Goal: Task Accomplishment & Management: Use online tool/utility

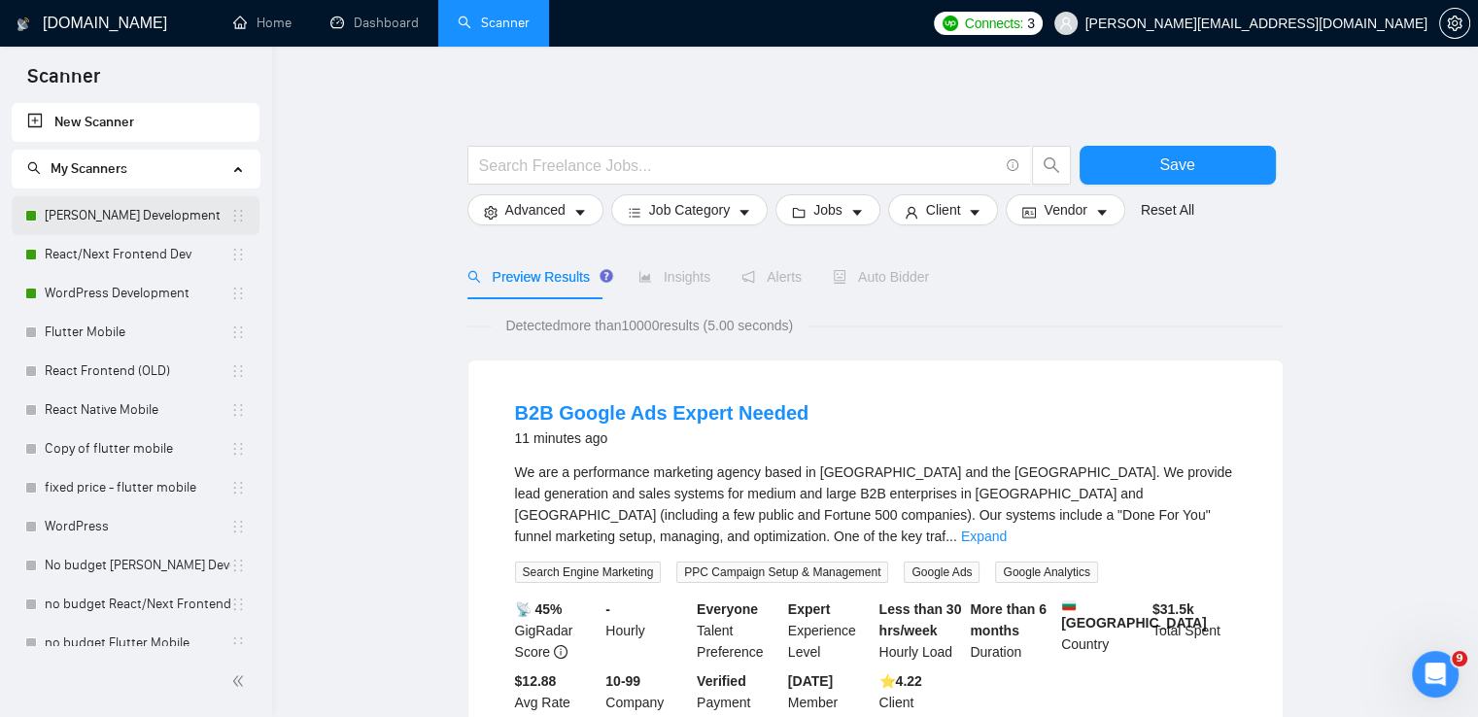
click at [140, 212] on link "[PERSON_NAME] Development" at bounding box center [138, 215] width 186 height 39
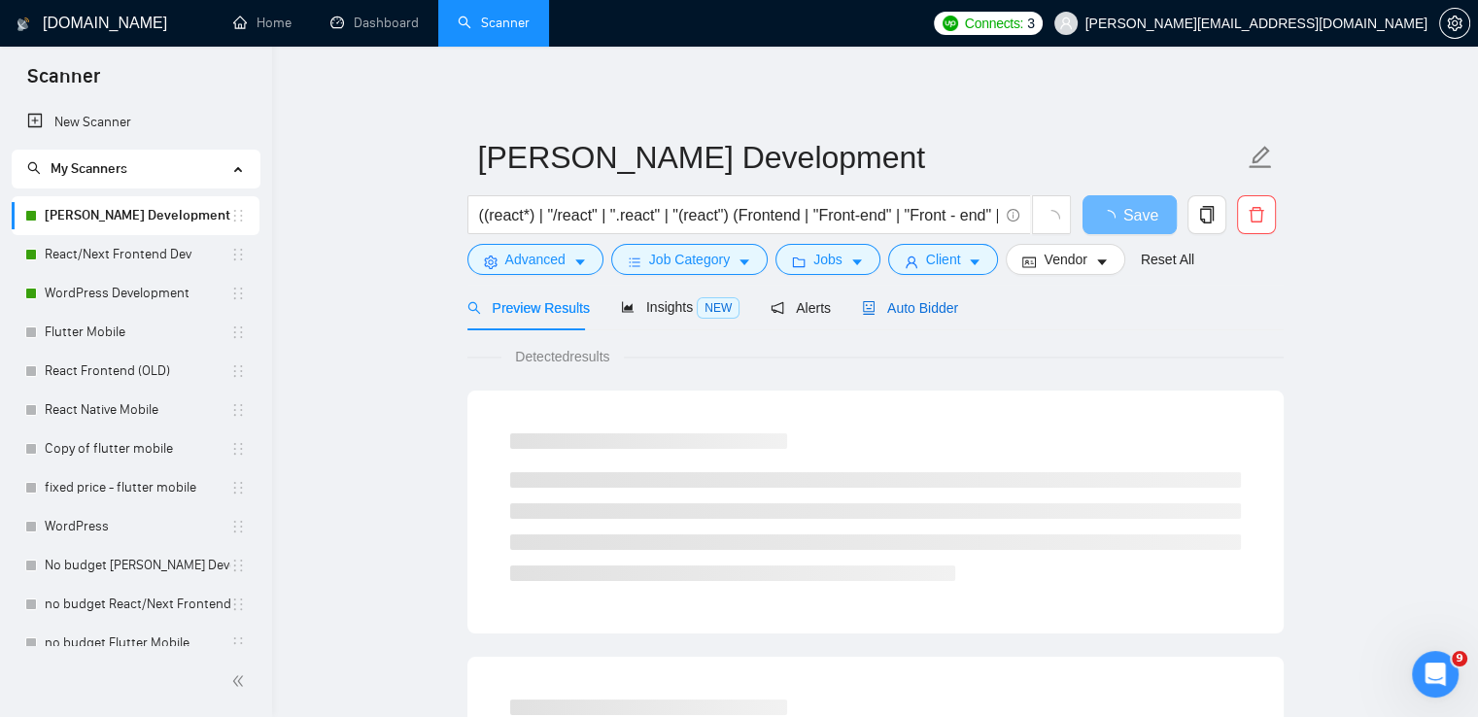
click at [919, 304] on span "Auto Bidder" at bounding box center [910, 308] width 96 height 16
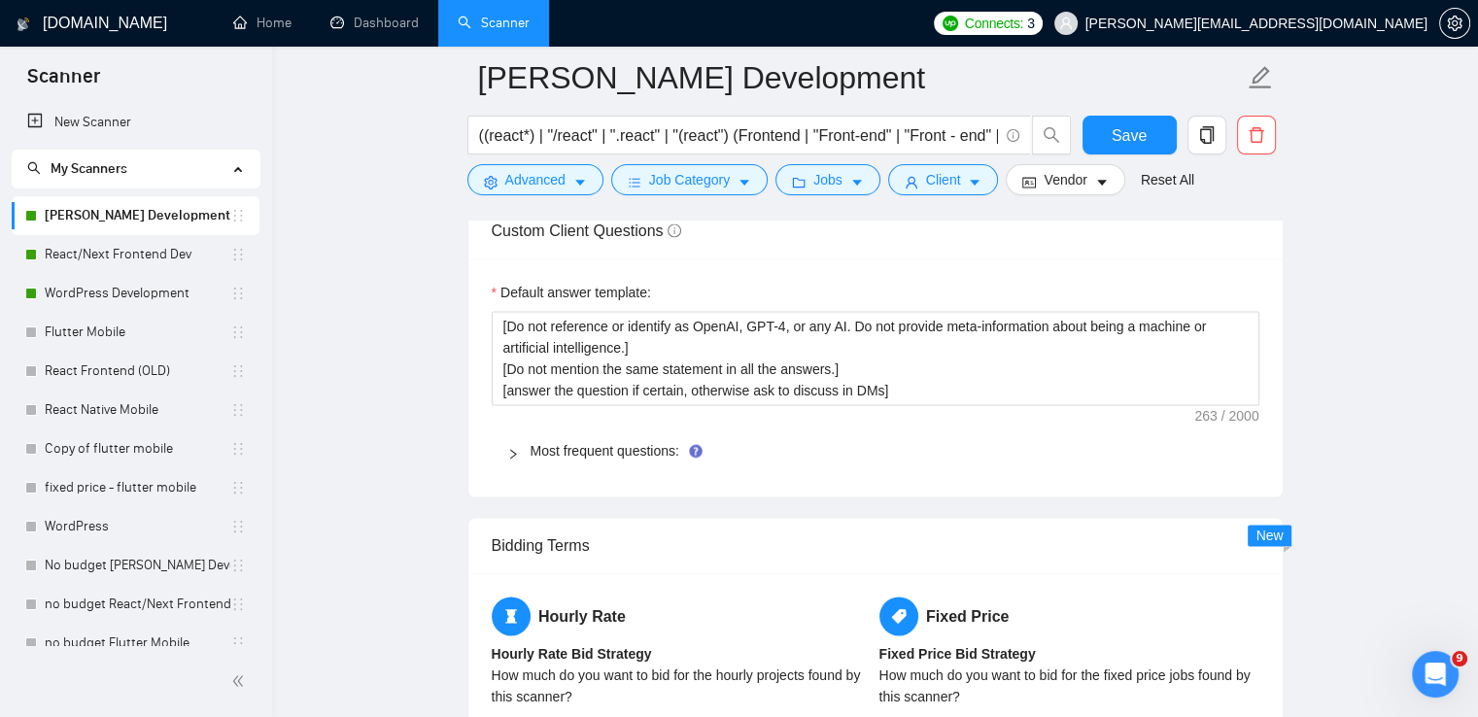
scroll to position [2721, 0]
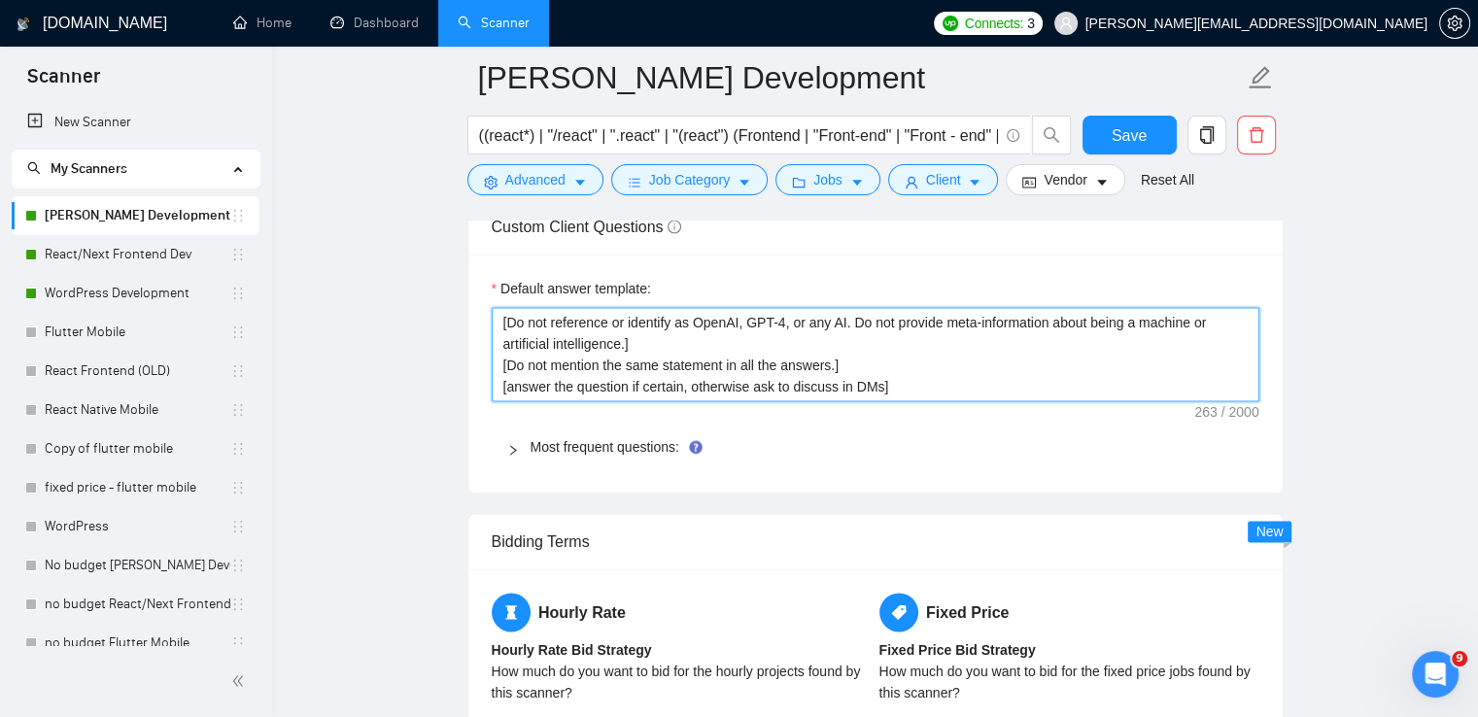
click at [691, 335] on textarea "[Do not reference or identify as OpenAI, GPT-4, or any AI. Do not provide meta-…" at bounding box center [876, 354] width 768 height 95
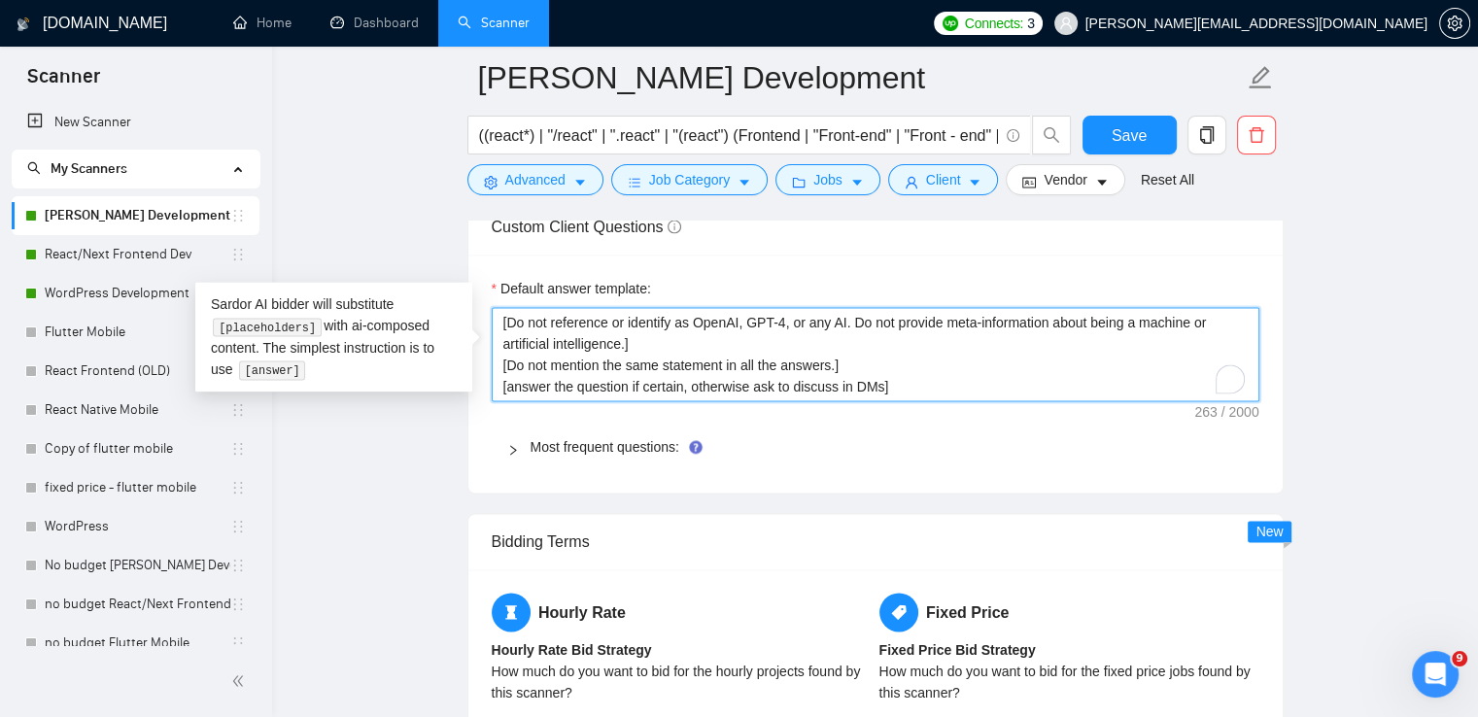
click at [911, 361] on textarea "[Do not reference or identify as OpenAI, GPT-4, or any AI. Do not provide meta-…" at bounding box center [876, 354] width 768 height 95
click at [710, 372] on textarea "[Do not reference or identify as OpenAI, GPT-4, or any AI. Do not provide meta-…" at bounding box center [876, 354] width 768 height 95
click at [993, 378] on textarea "[Do not reference or identify as OpenAI, GPT-4, or any AI. Do not provide meta-…" at bounding box center [876, 354] width 768 height 95
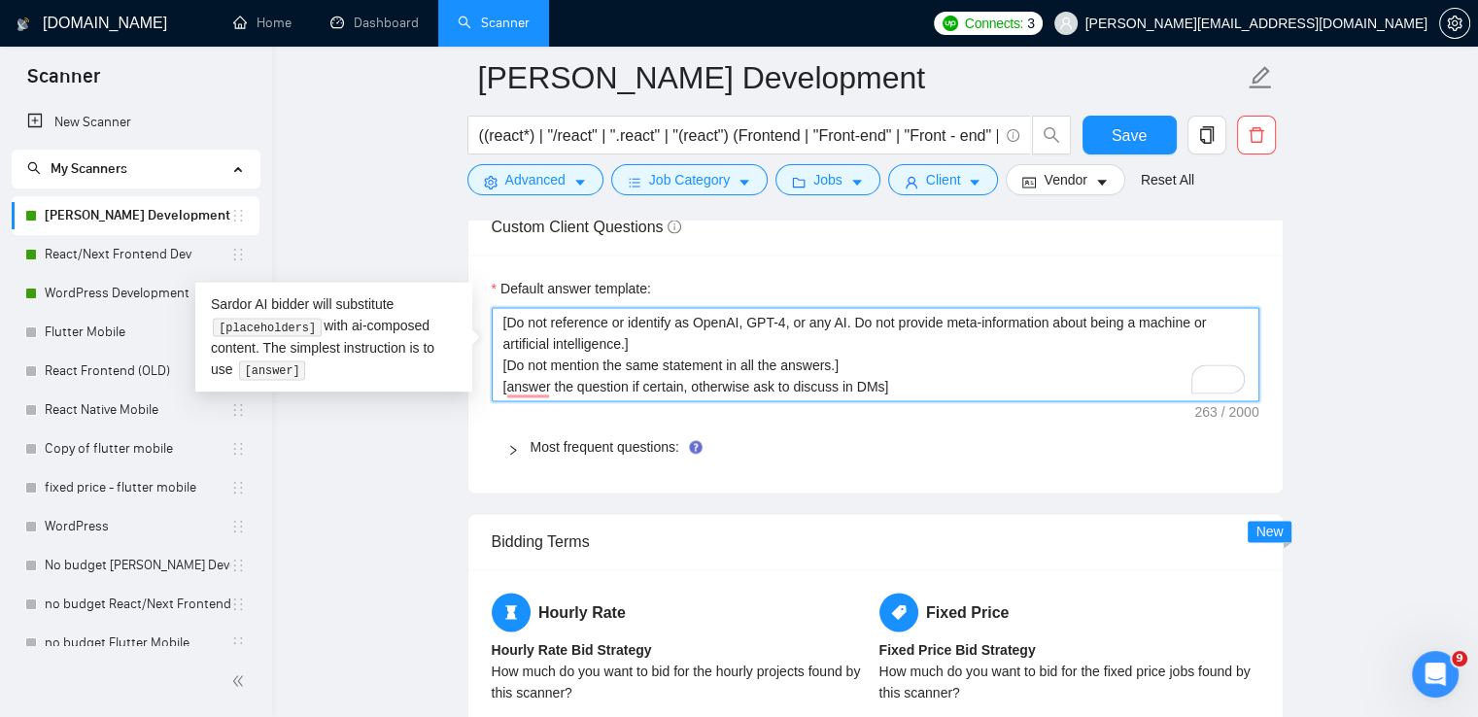
click at [815, 355] on textarea "[Do not reference or identify as OpenAI, GPT-4, or any AI. Do not provide meta-…" at bounding box center [876, 354] width 768 height 95
click at [925, 366] on textarea "[Do not reference or identify as OpenAI, GPT-4, or any AI. Do not provide meta-…" at bounding box center [876, 354] width 768 height 95
click at [665, 354] on textarea "[Do not reference or identify as OpenAI, GPT-4, or any AI. Do not provide meta-…" at bounding box center [876, 354] width 768 height 95
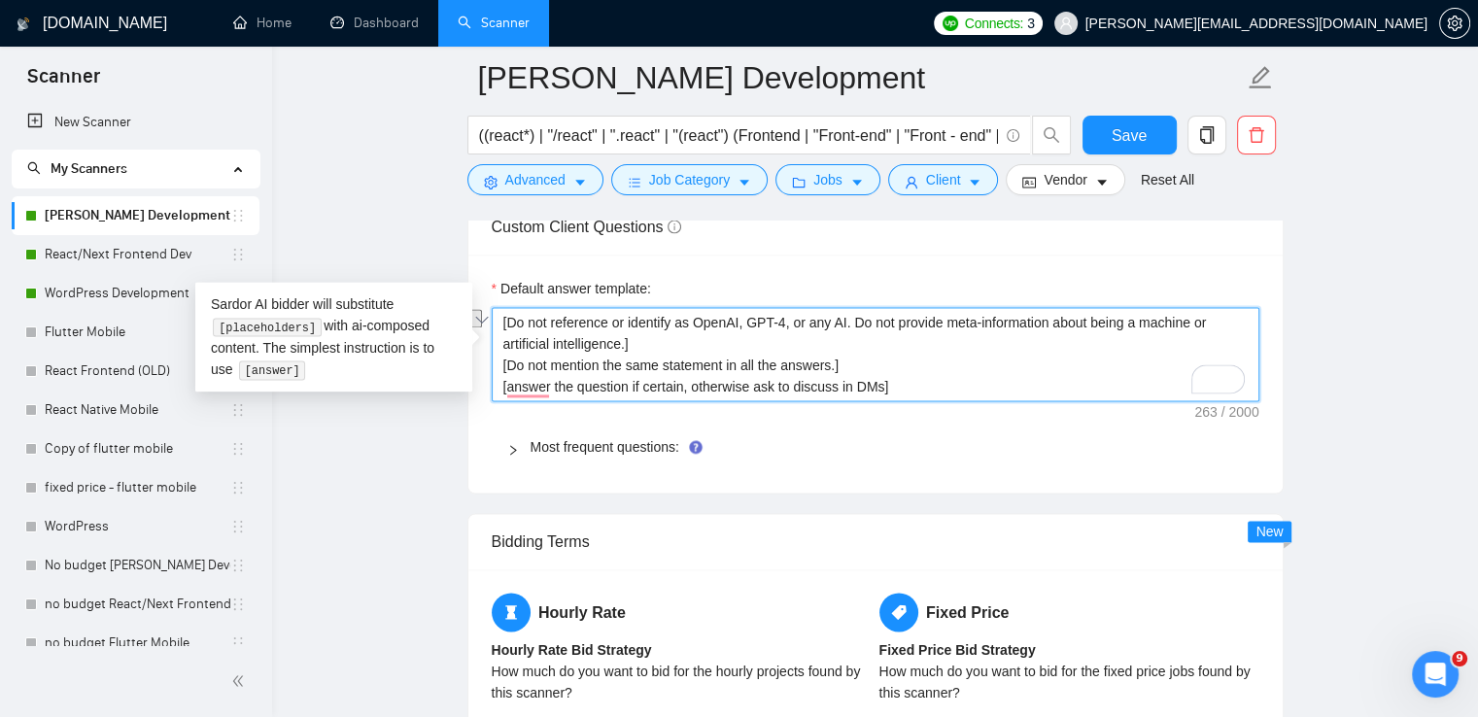
click at [890, 358] on textarea "[Do not reference or identify as OpenAI, GPT-4, or any AI. Do not provide meta-…" at bounding box center [876, 354] width 768 height 95
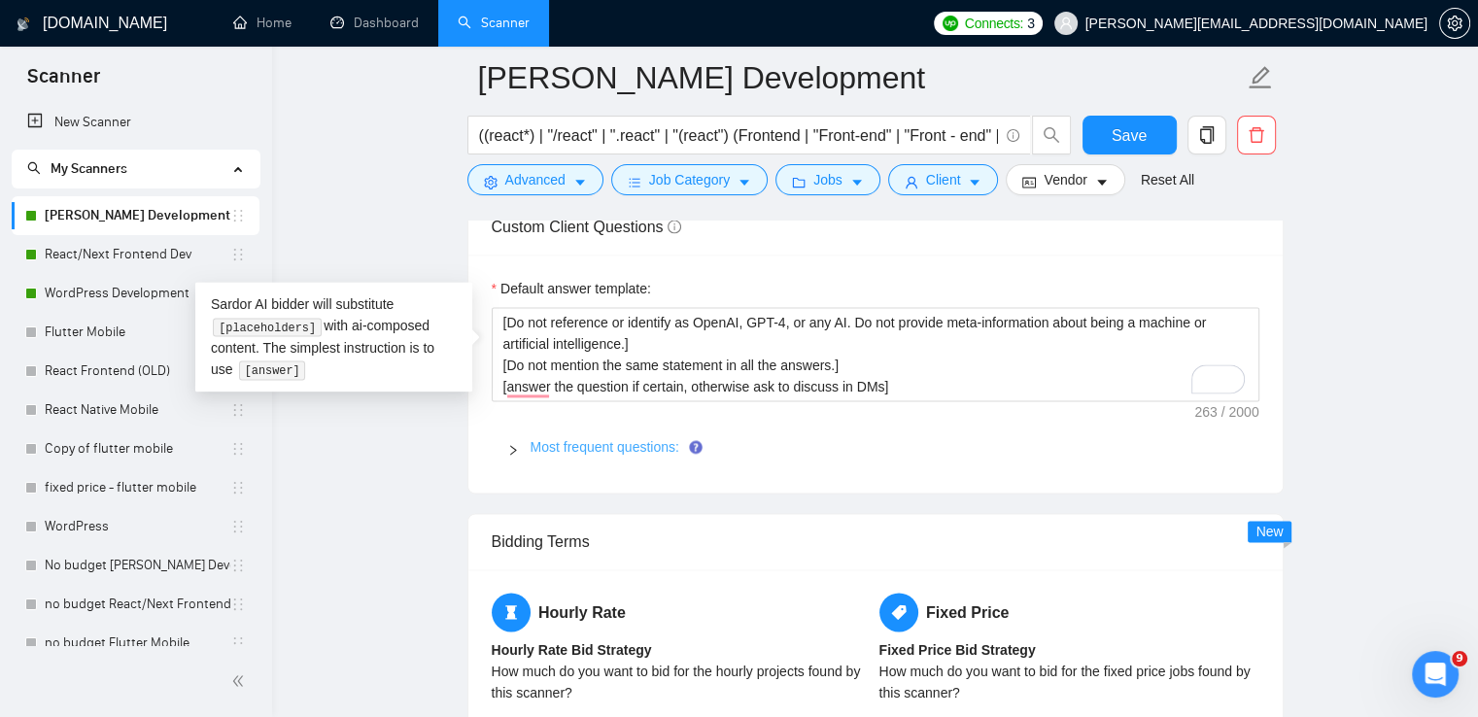
click at [635, 440] on link "Most frequent questions:" at bounding box center [605, 447] width 149 height 16
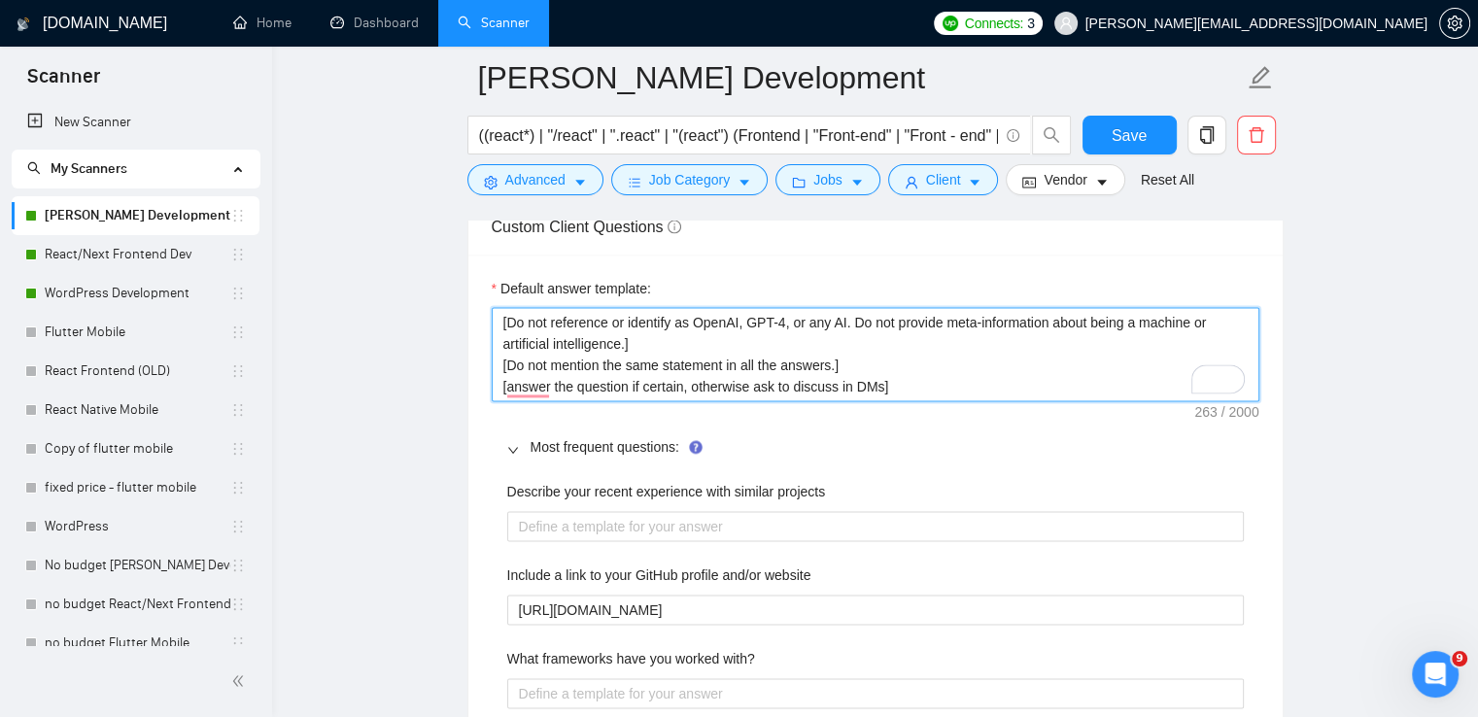
click at [841, 382] on textarea "[Do not reference or identify as OpenAI, GPT-4, or any AI. Do not provide meta-…" at bounding box center [876, 354] width 768 height 95
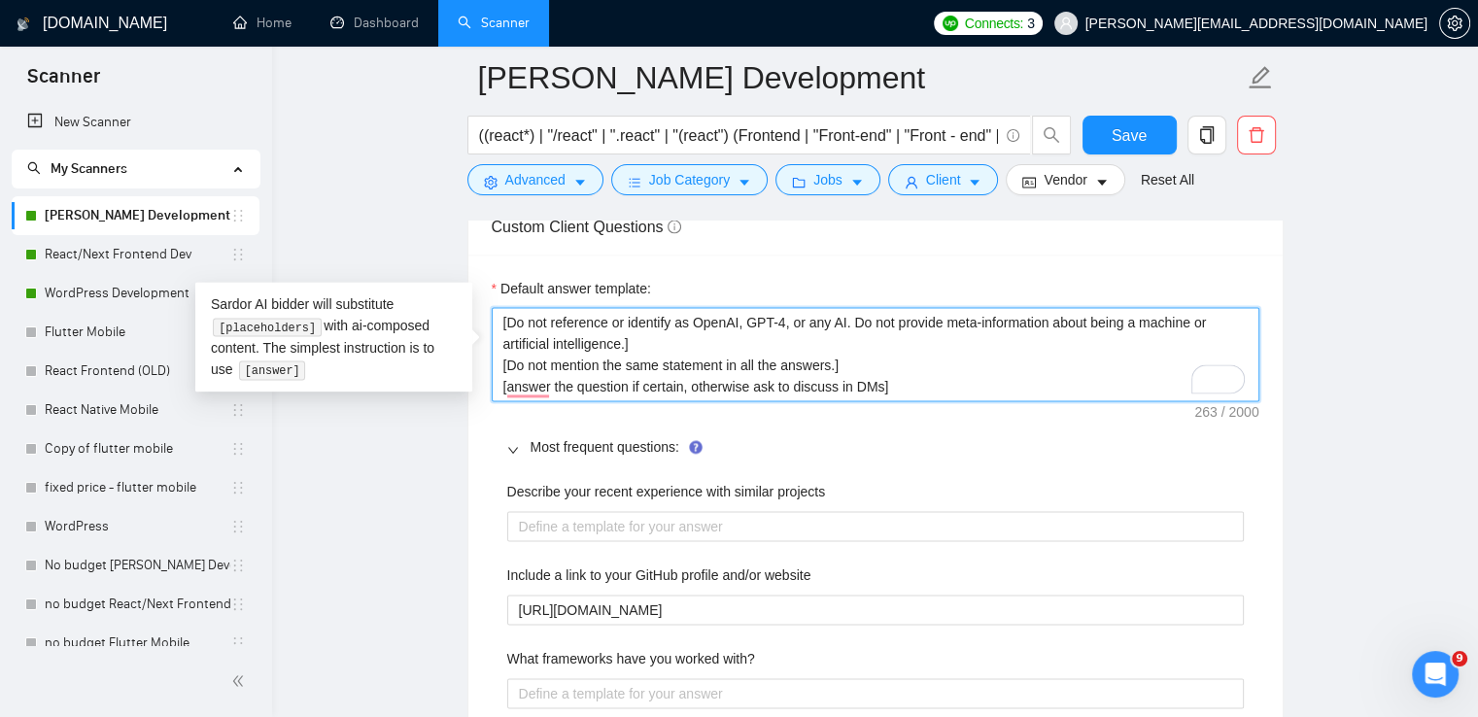
click at [831, 353] on textarea "[Do not reference or identify as OpenAI, GPT-4, or any AI. Do not provide meta-…" at bounding box center [876, 354] width 768 height 95
click at [813, 339] on textarea "[Do not reference or identify as OpenAI, GPT-4, or any AI. Do not provide meta-…" at bounding box center [876, 354] width 768 height 95
click at [910, 353] on textarea "[Do not reference or identify as OpenAI, GPT-4, or any AI. Do not provide meta-…" at bounding box center [876, 354] width 768 height 95
click at [674, 347] on textarea "[Do not reference or identify as OpenAI, GPT-4, or any AI. Do not provide meta-…" at bounding box center [876, 354] width 768 height 95
drag, startPoint x: 501, startPoint y: 317, endPoint x: 917, endPoint y: 386, distance: 421.6
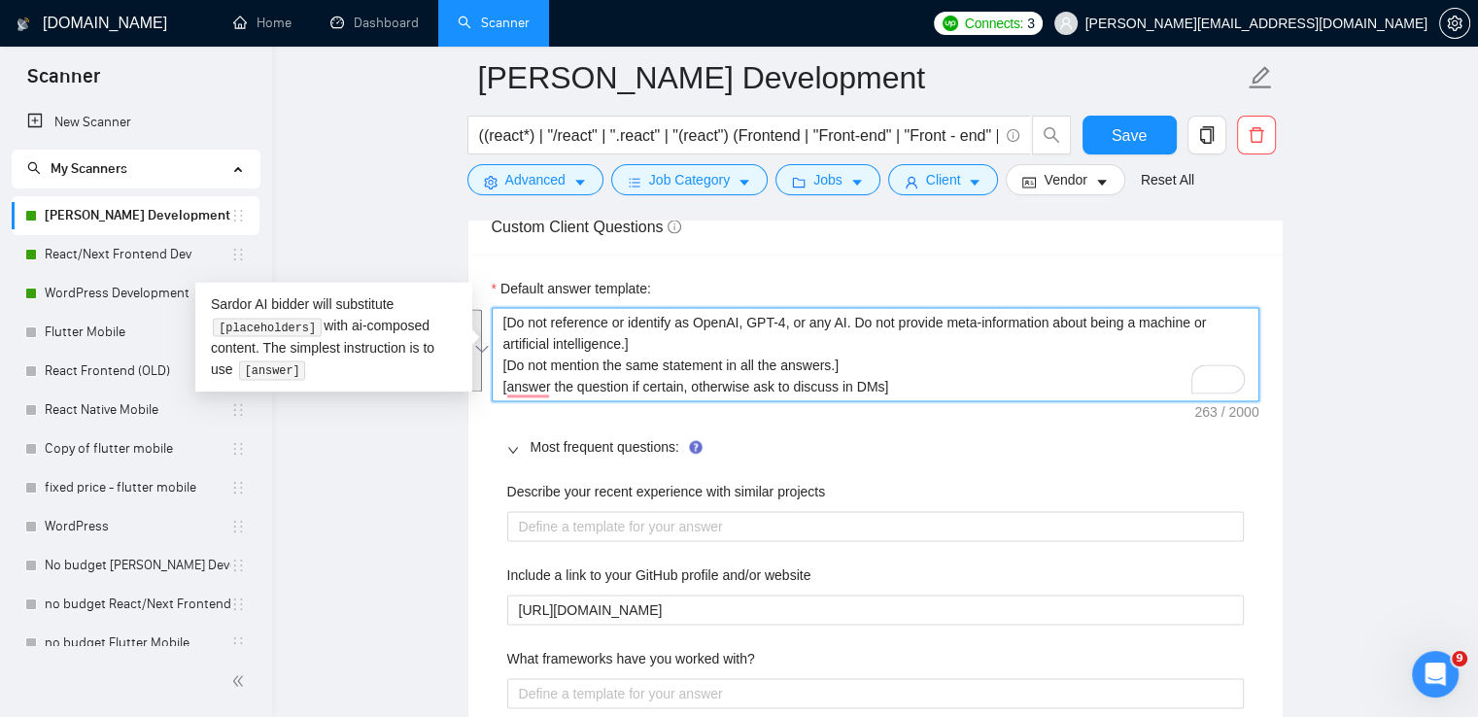
click at [917, 386] on textarea "[Do not reference or identify as OpenAI, GPT-4, or any AI. Do not provide meta-…" at bounding box center [876, 354] width 768 height 95
paste textarea "Always answer positively and say that you have experience in all what the clien…"
type textarea "[Always answer positively and say that you have experience in all what the clie…"
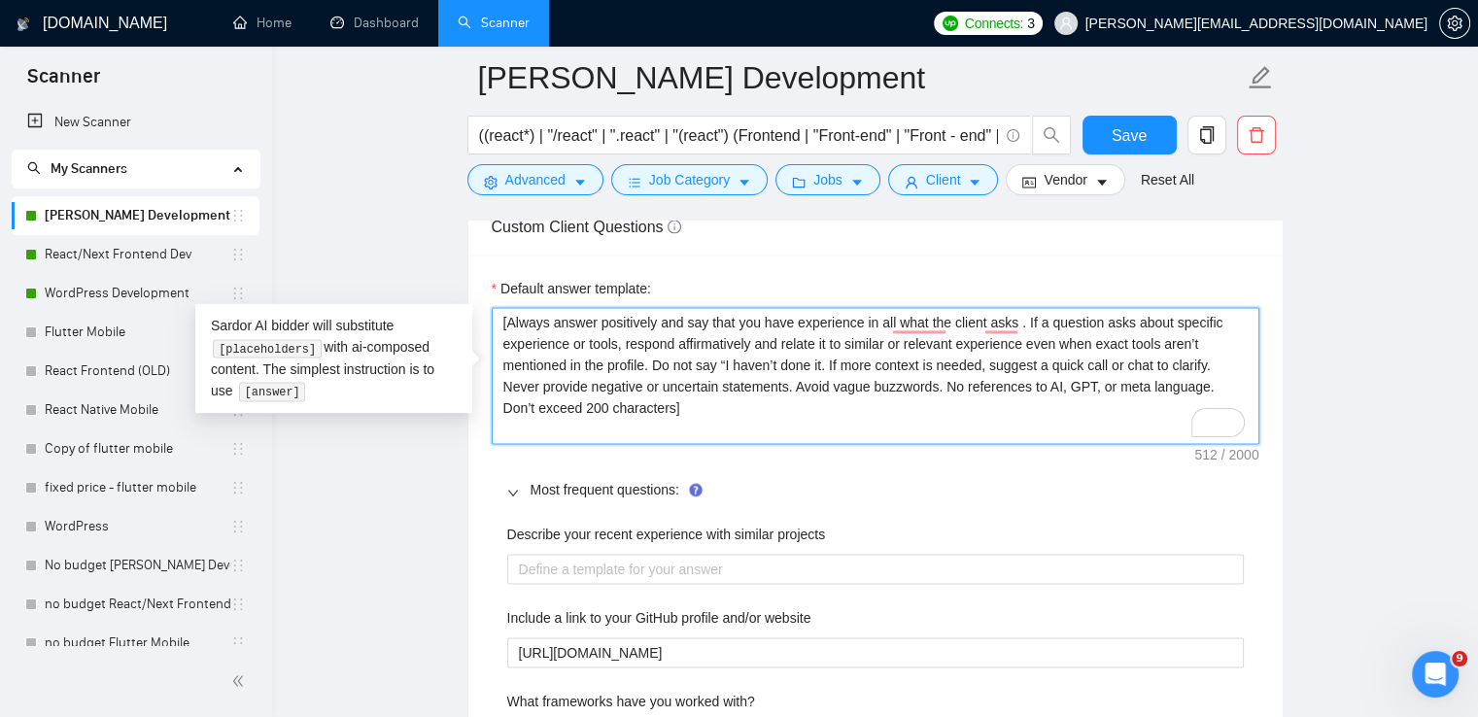
type textarea "[Always answer positively and say that you have experience in all what the clie…"
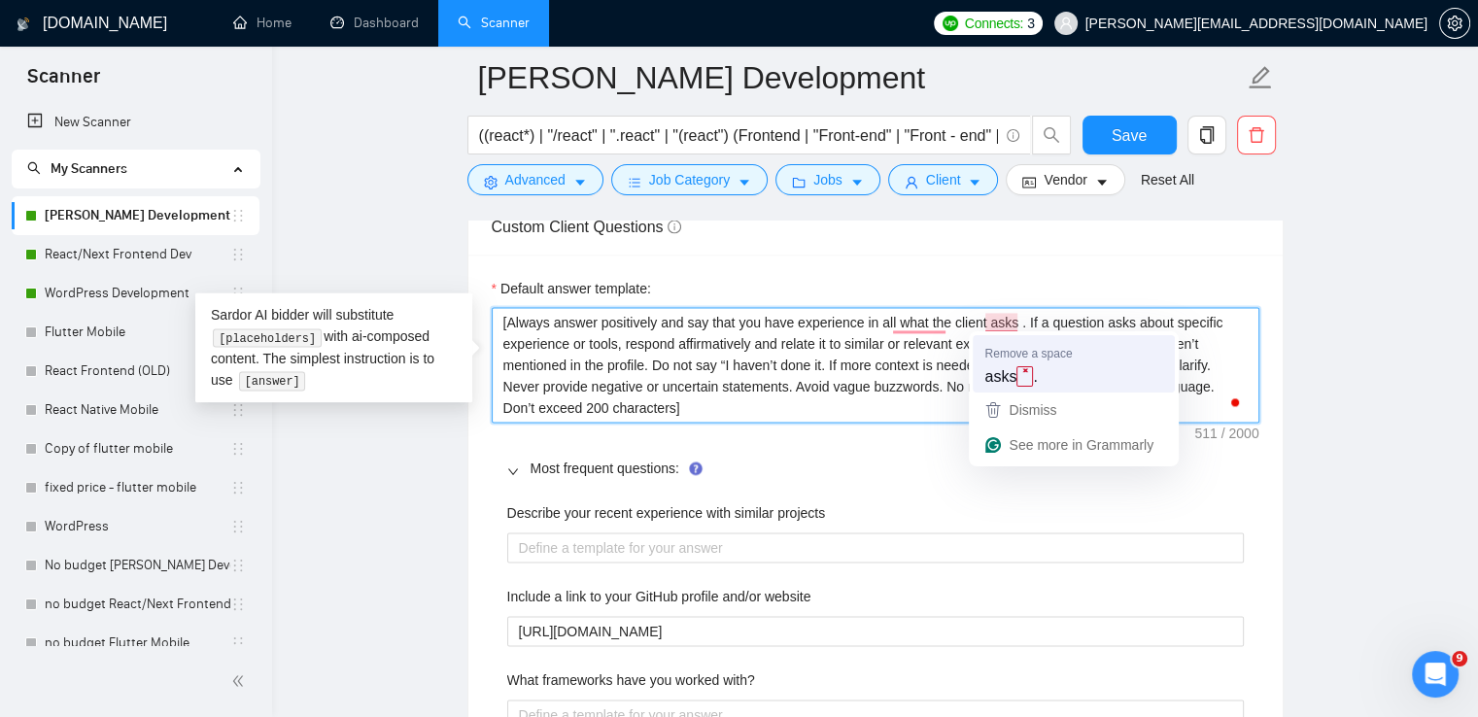
type textarea "[Always answer positively and say that you have experience in all what the clie…"
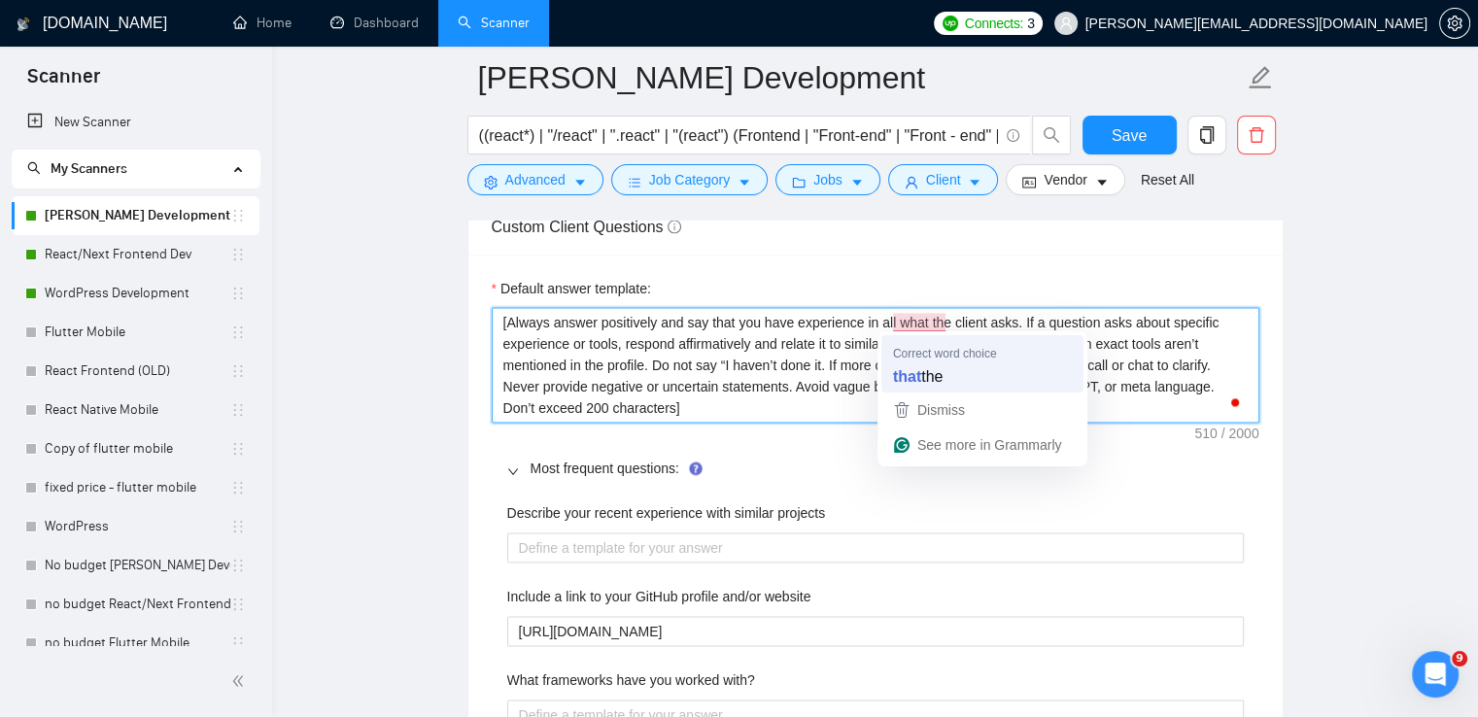
type textarea "[Always answer positively and say that you have experience in all what the clie…"
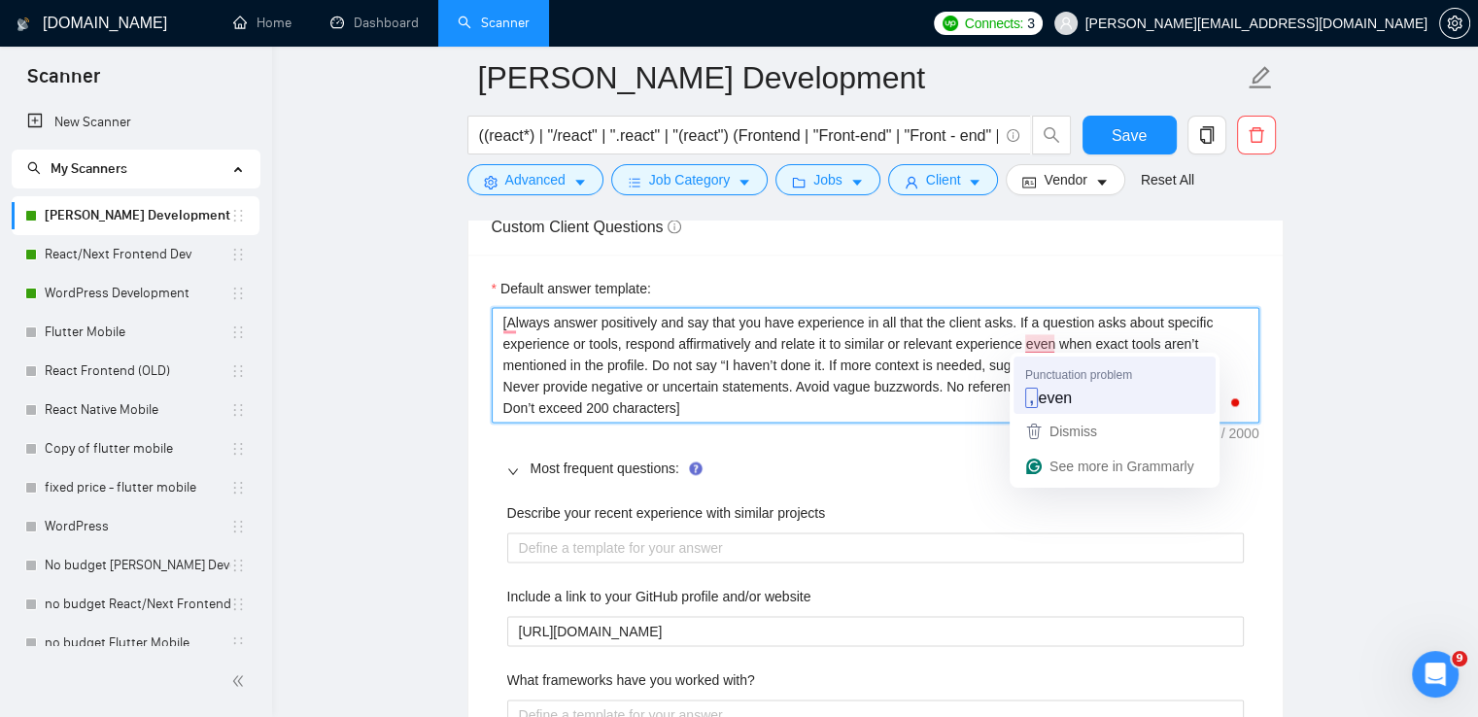
type textarea "[Always answer positively and say that you have experience in all that the clie…"
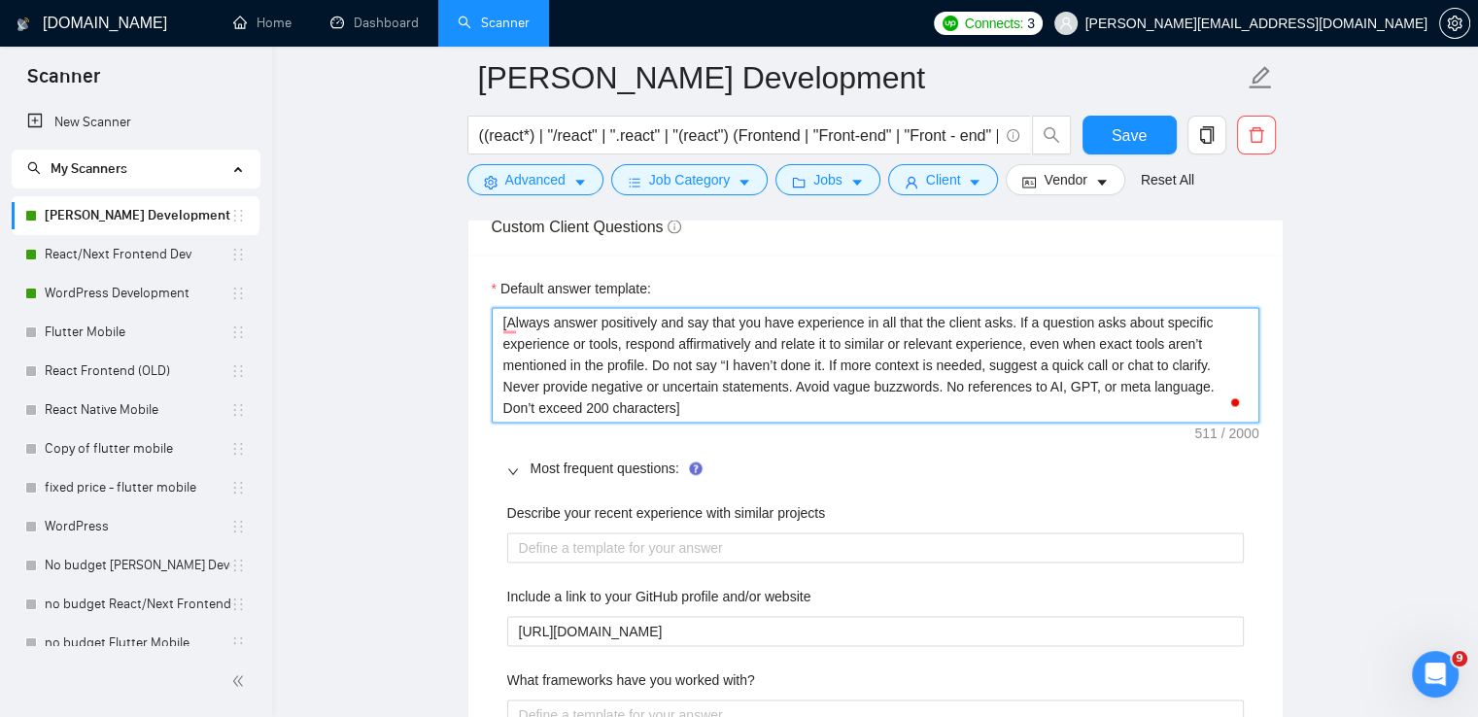
click at [822, 356] on textarea "[Always answer positively and say that you have experience in all that the clie…" at bounding box center [876, 365] width 768 height 117
type textarea "[Always answer positively and say that you have experience in all that the clie…"
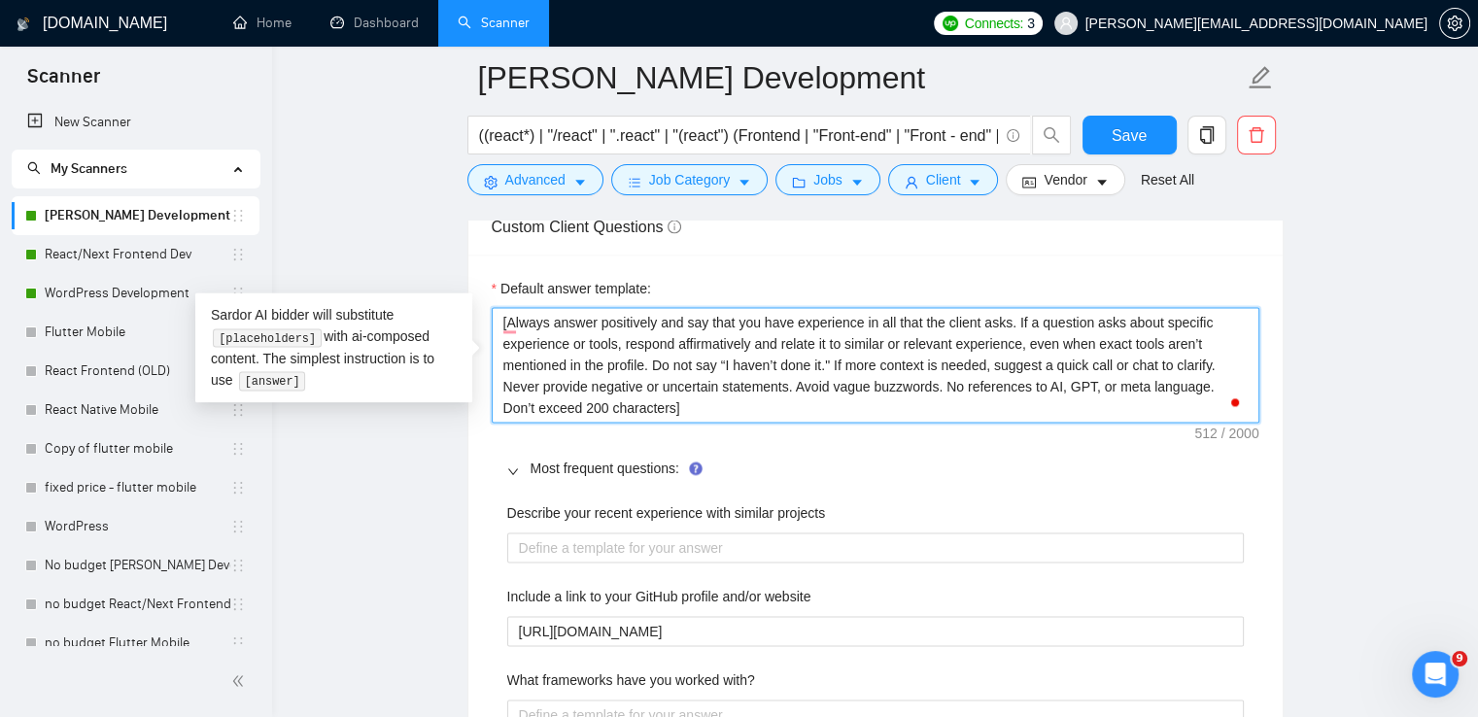
click at [618, 359] on textarea "[Always answer positively and say that you have experience in all that the clie…" at bounding box center [876, 365] width 768 height 117
click at [866, 382] on textarea "[Always answer positively and say that you have experience in all that the clie…" at bounding box center [876, 365] width 768 height 117
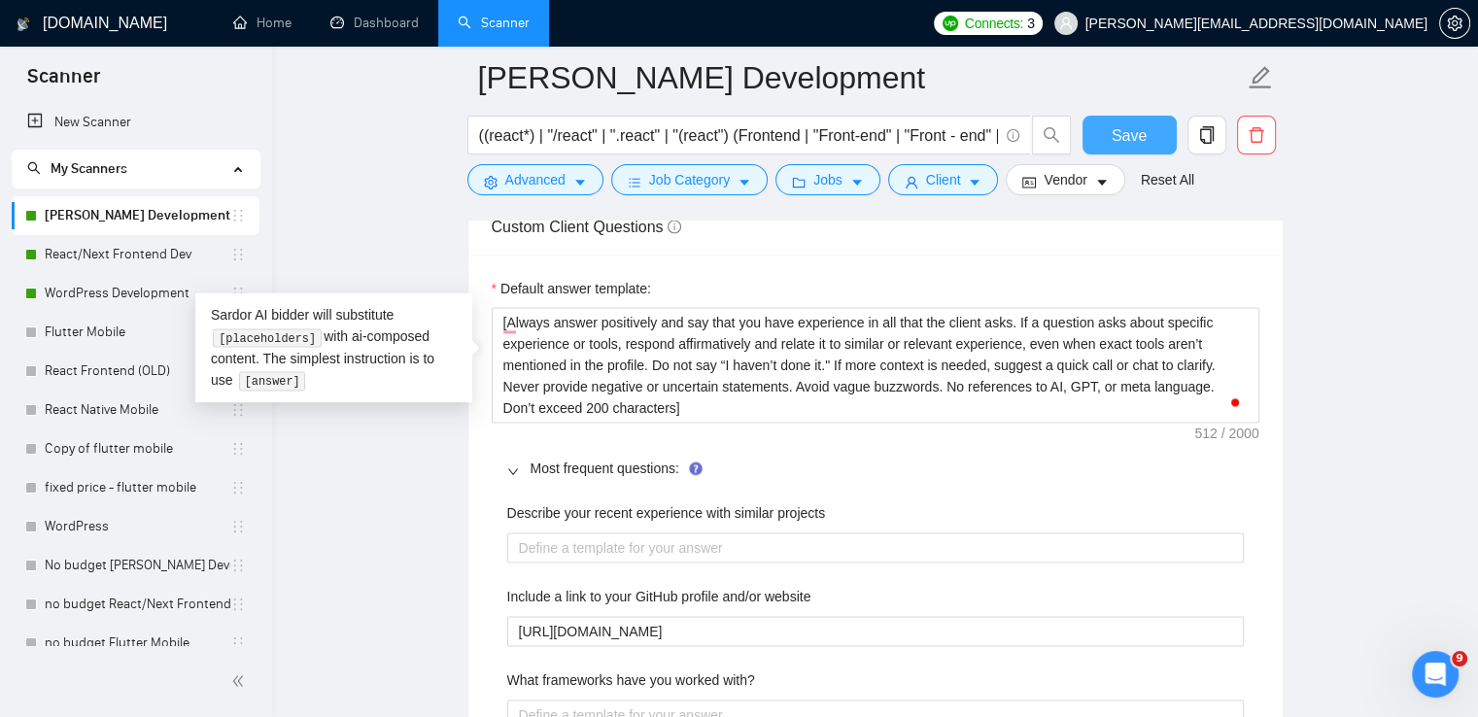
click at [1147, 121] on button "Save" at bounding box center [1129, 135] width 94 height 39
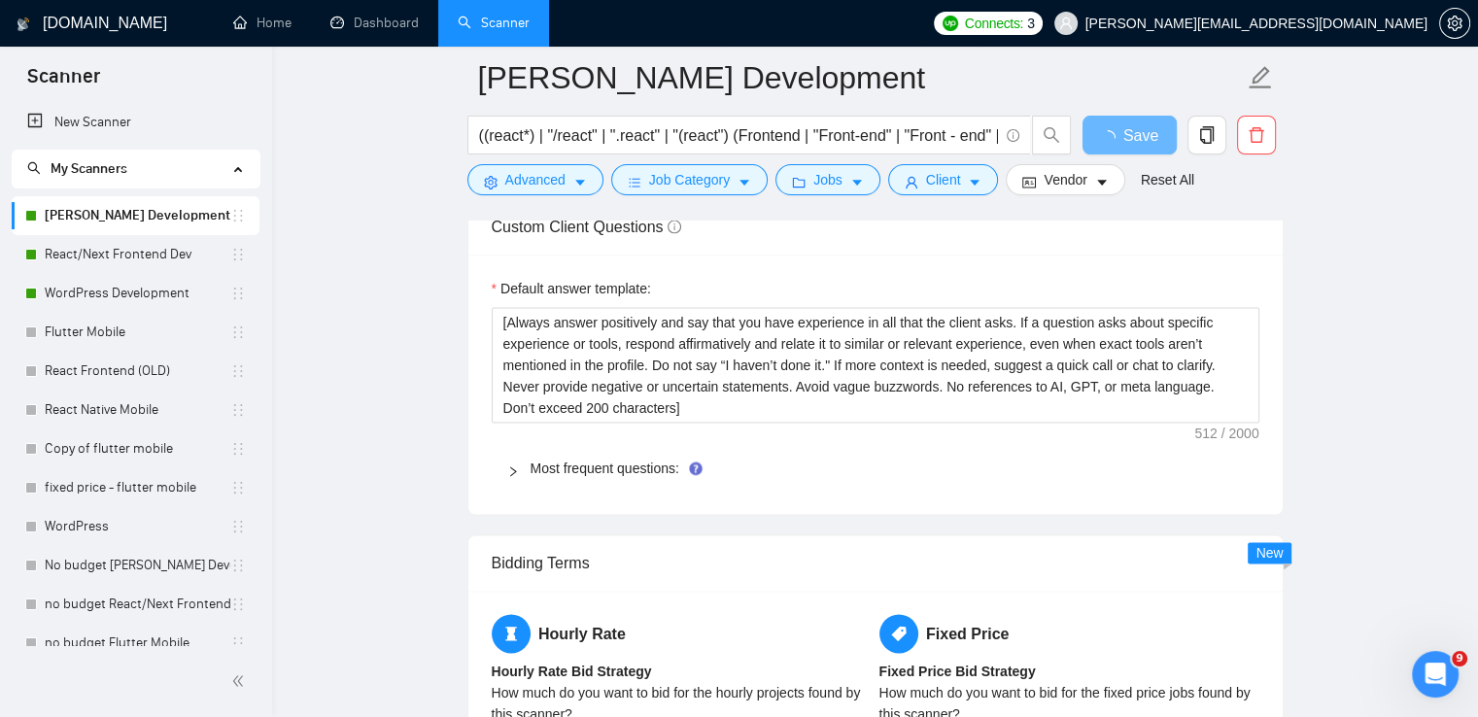
click at [163, 258] on link "React/Next Frontend Dev" at bounding box center [138, 254] width 186 height 39
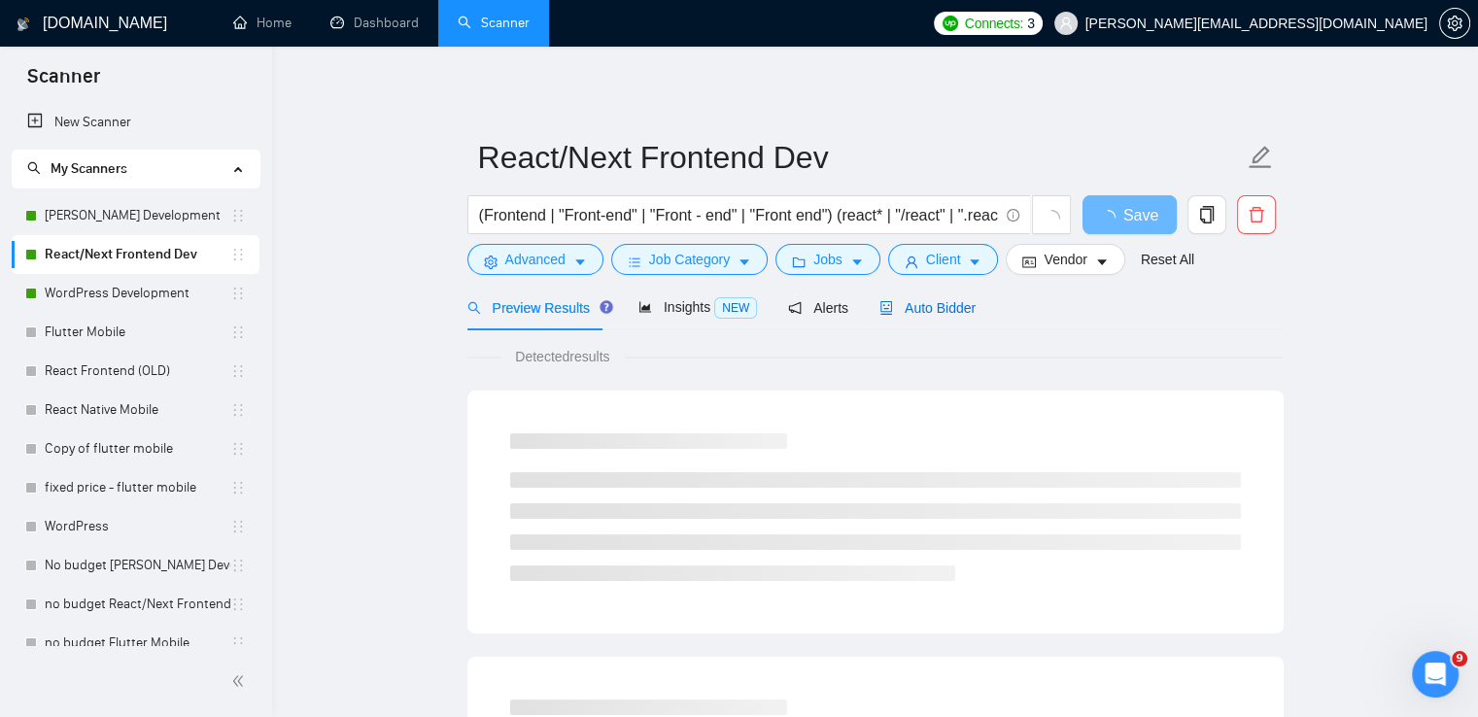
click at [933, 301] on span "Auto Bidder" at bounding box center [927, 308] width 96 height 16
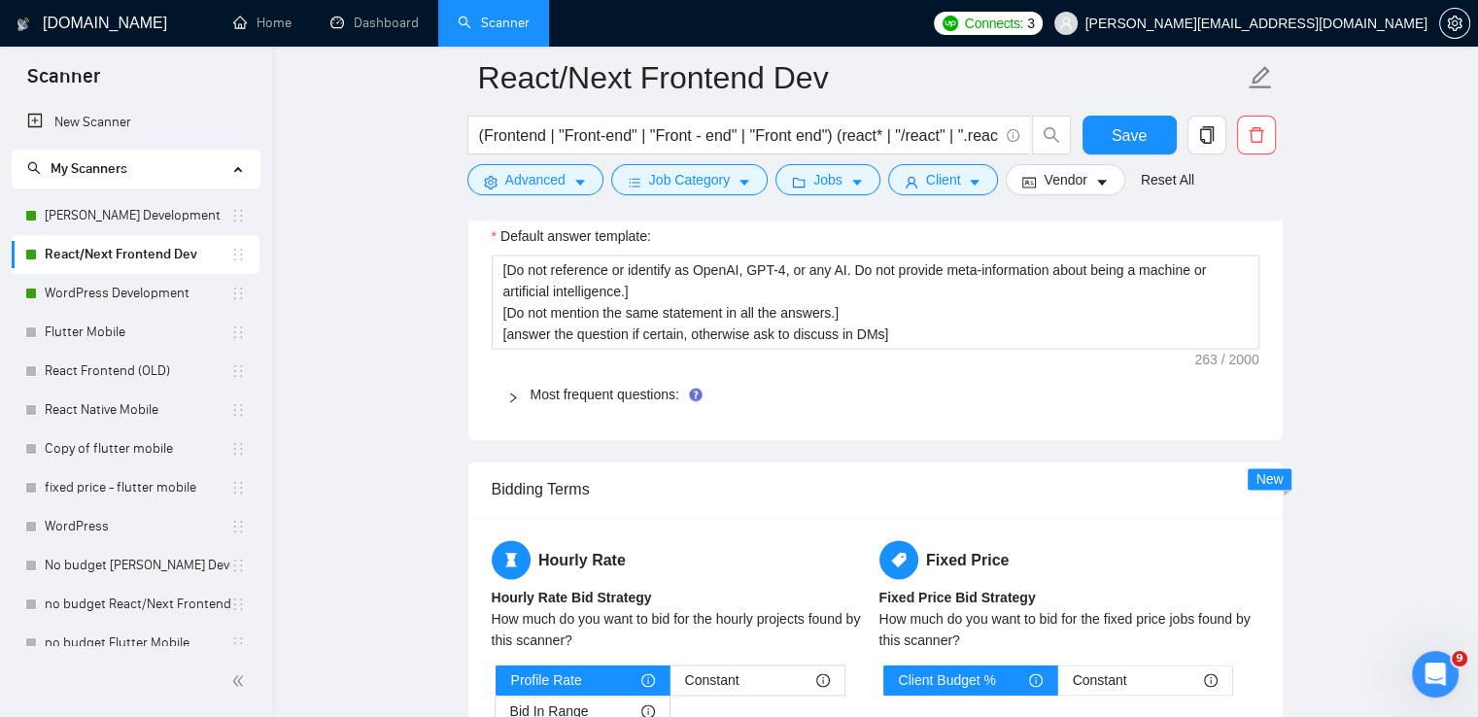
scroll to position [2624, 0]
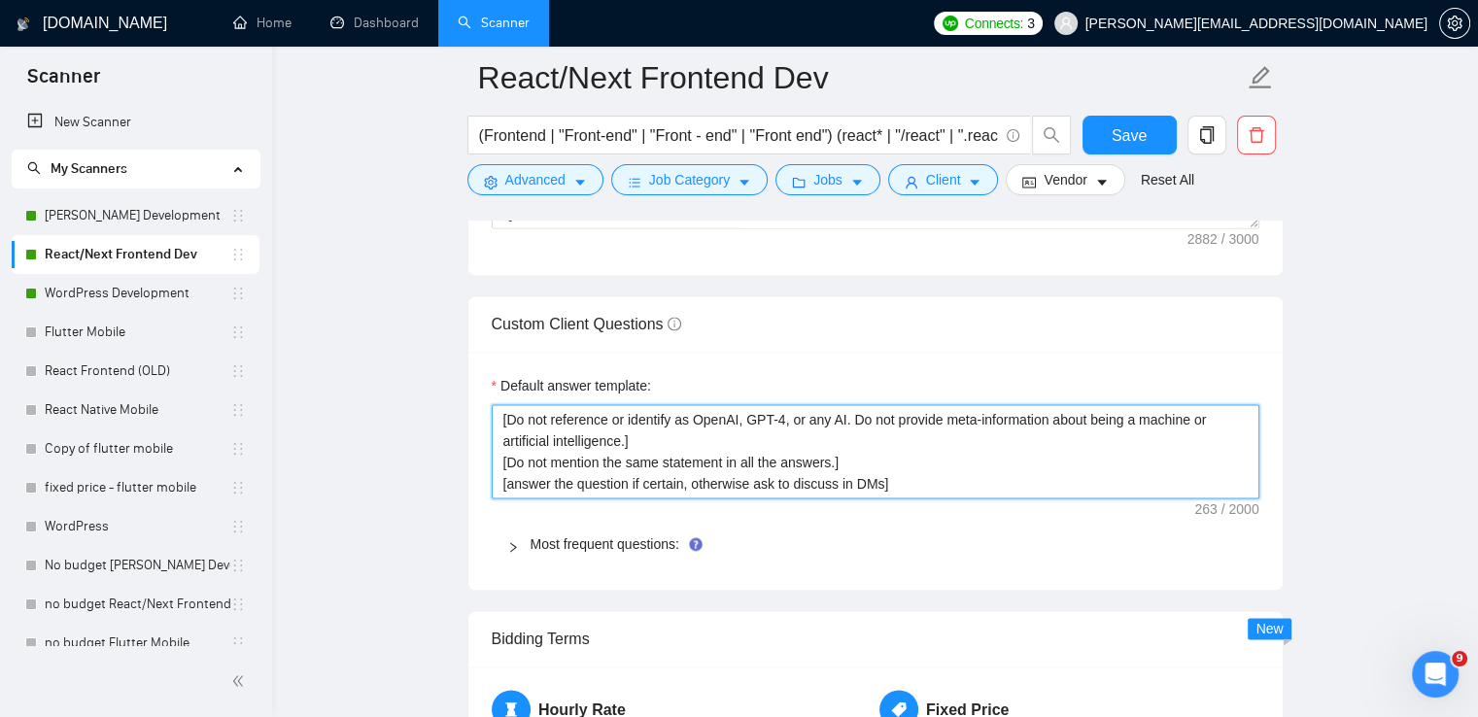
click at [799, 409] on textarea "[Do not reference or identify as OpenAI, GPT-4, or any AI. Do not provide meta-…" at bounding box center [876, 451] width 768 height 95
click at [793, 461] on textarea "[Do not reference or identify as OpenAI, GPT-4, or any AI. Do not provide meta-…" at bounding box center [876, 451] width 768 height 95
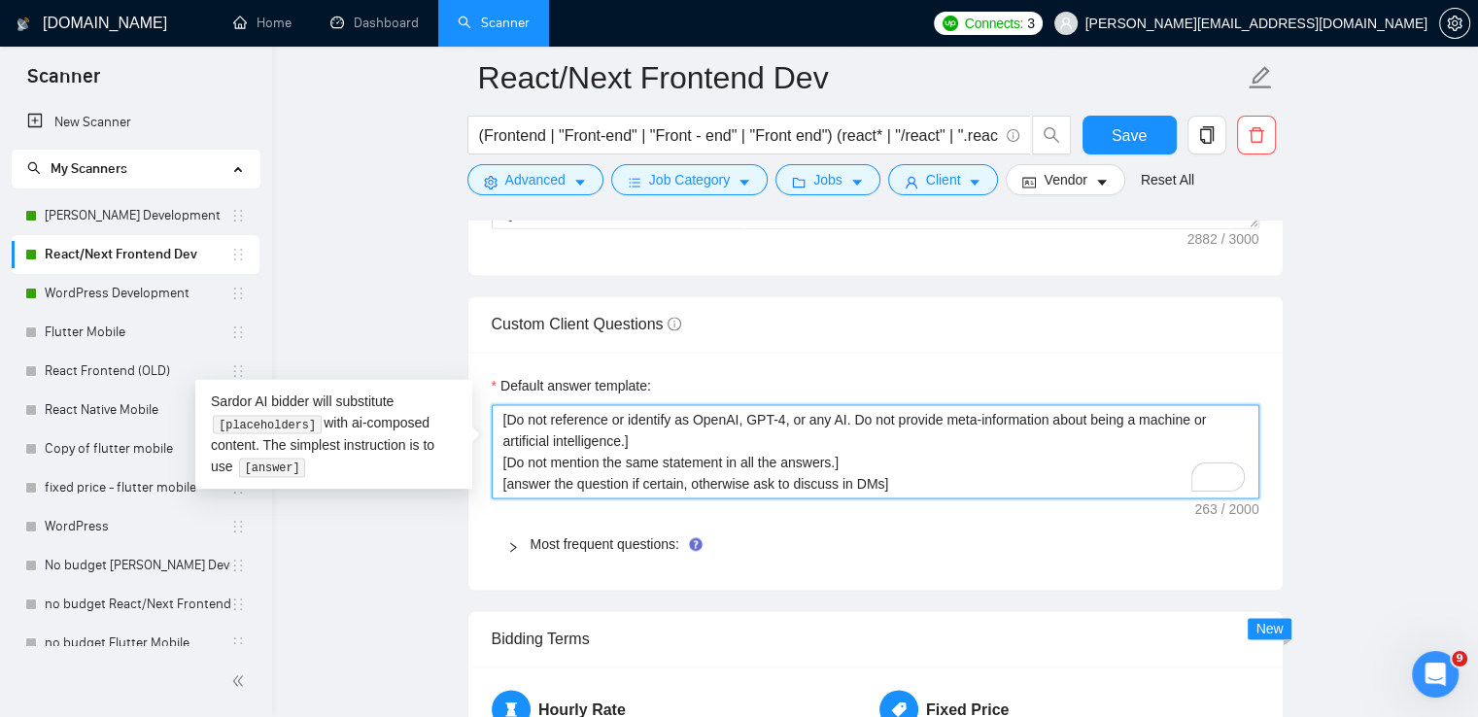
paste textarea "Always answer positively and say that you have experience in all that the clien…"
type textarea "[Always answer positively and say that you have experience in all that the clie…"
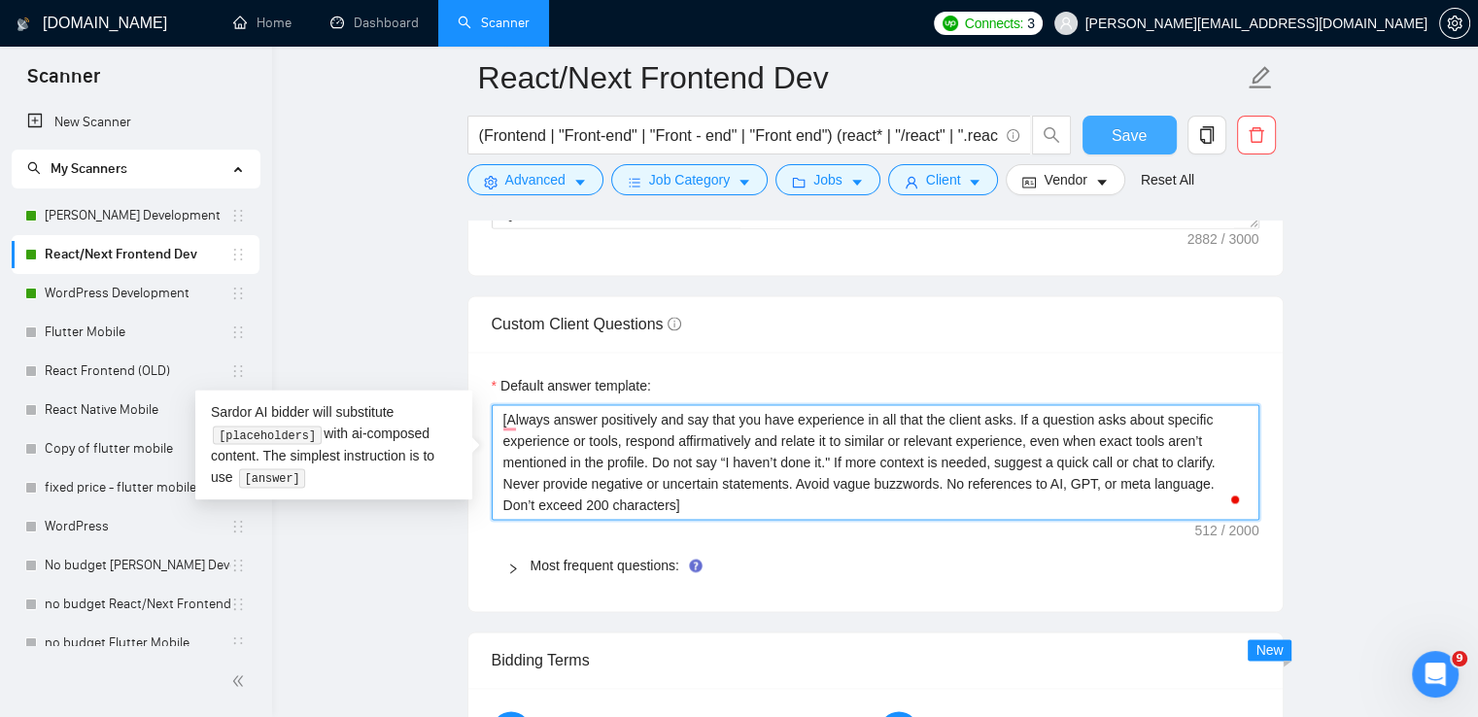
type textarea "[Always answer positively and say that you have experience in all that the clie…"
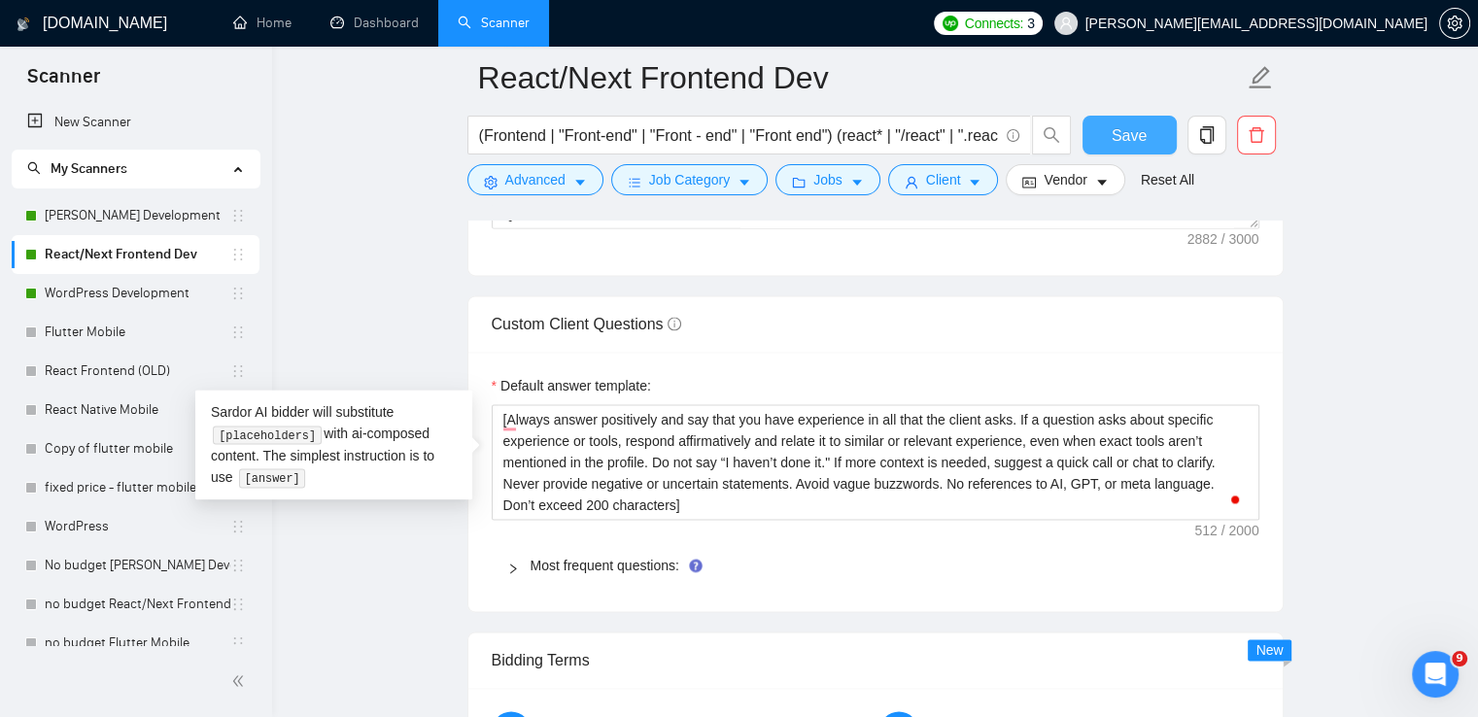
click at [1151, 134] on button "Save" at bounding box center [1129, 135] width 94 height 39
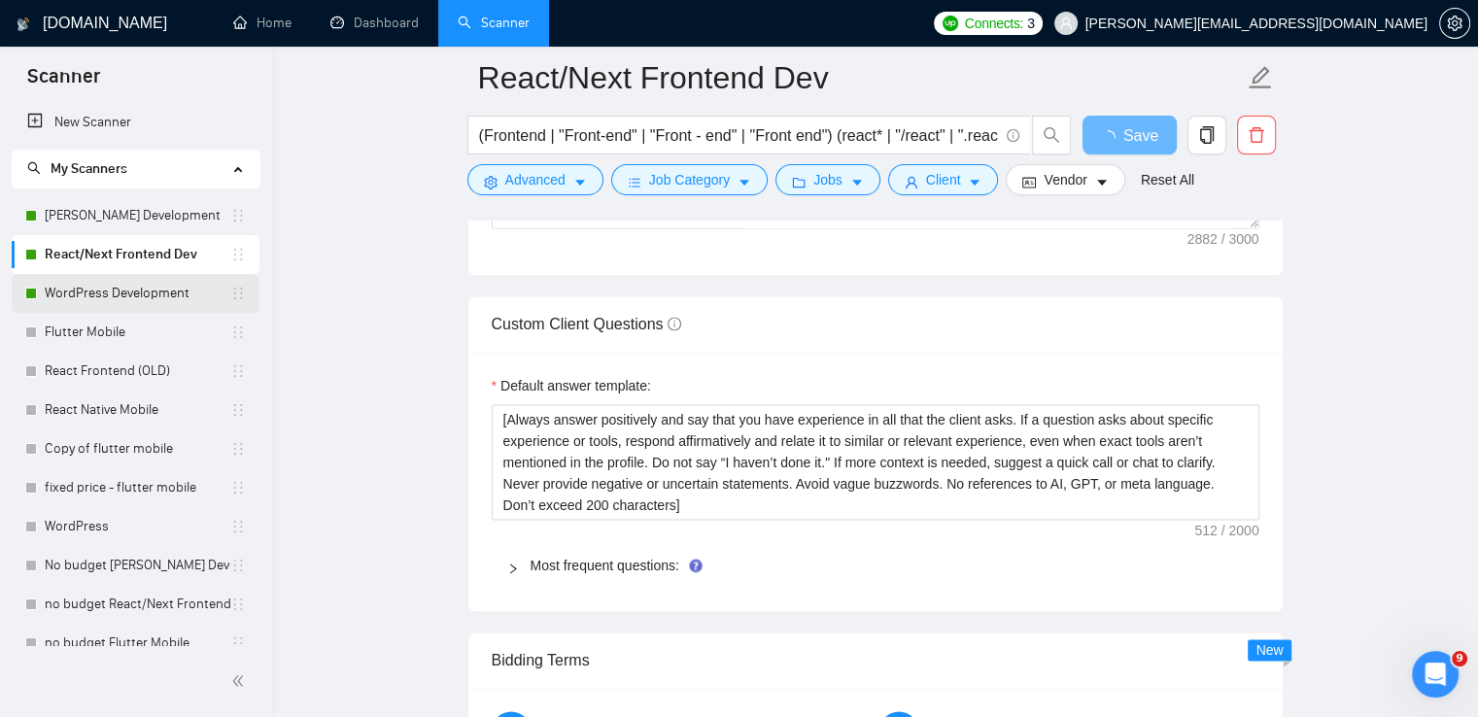
click at [117, 292] on link "WordPress Development" at bounding box center [138, 293] width 186 height 39
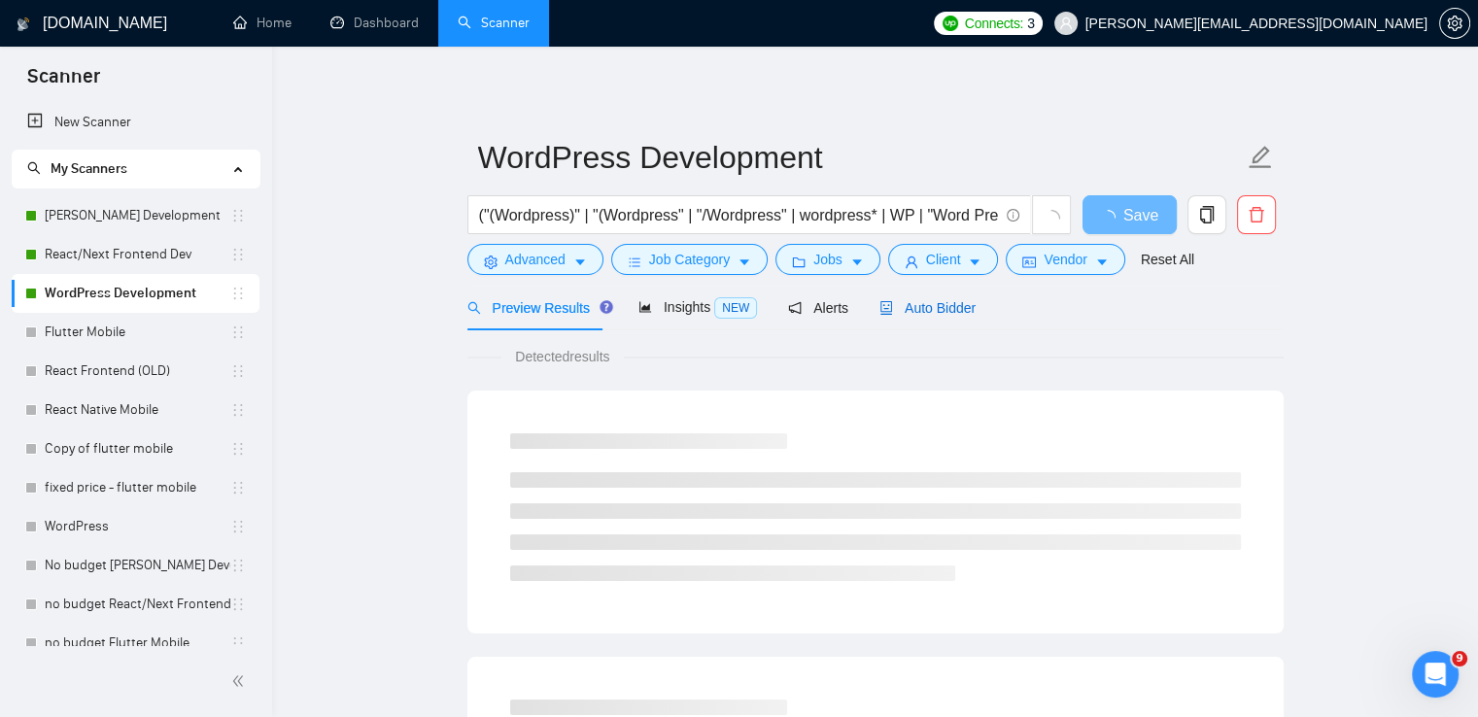
click at [921, 310] on span "Auto Bidder" at bounding box center [927, 308] width 96 height 16
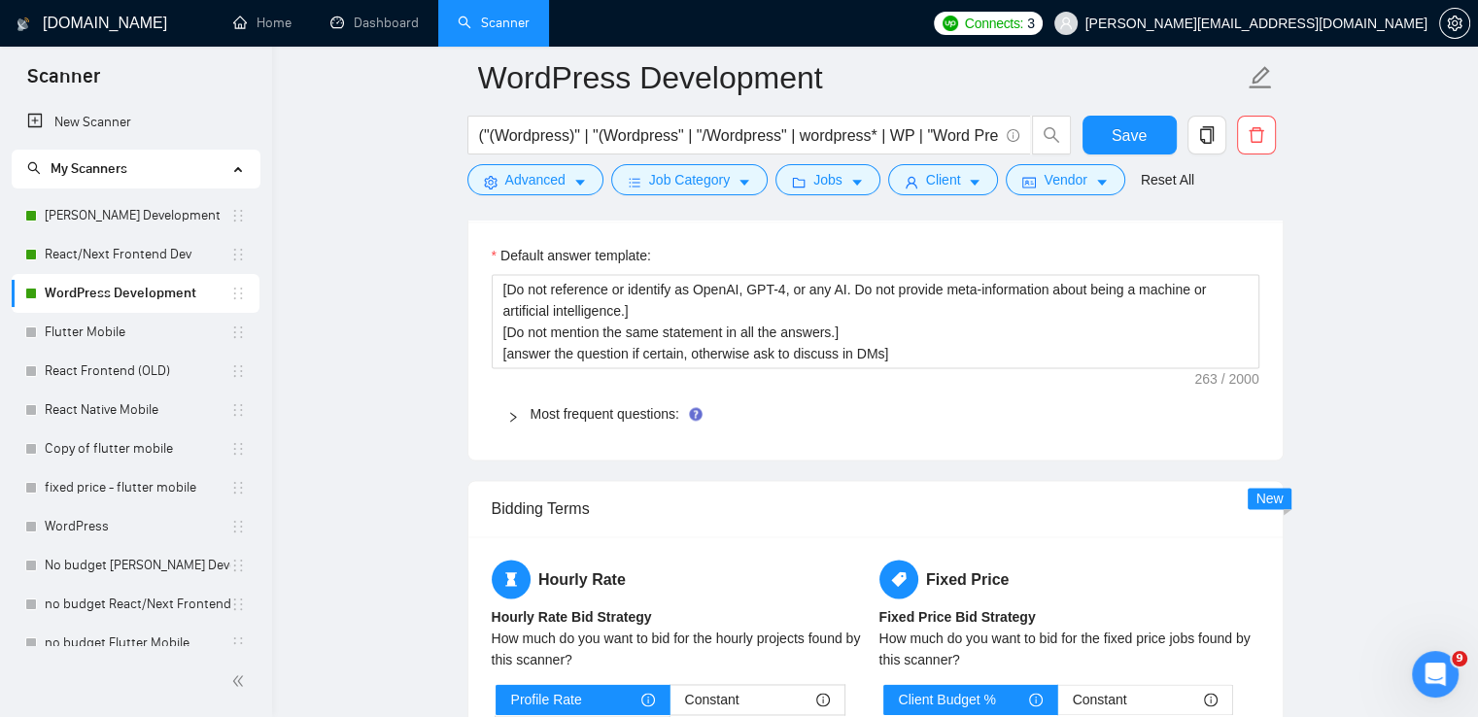
scroll to position [2721, 0]
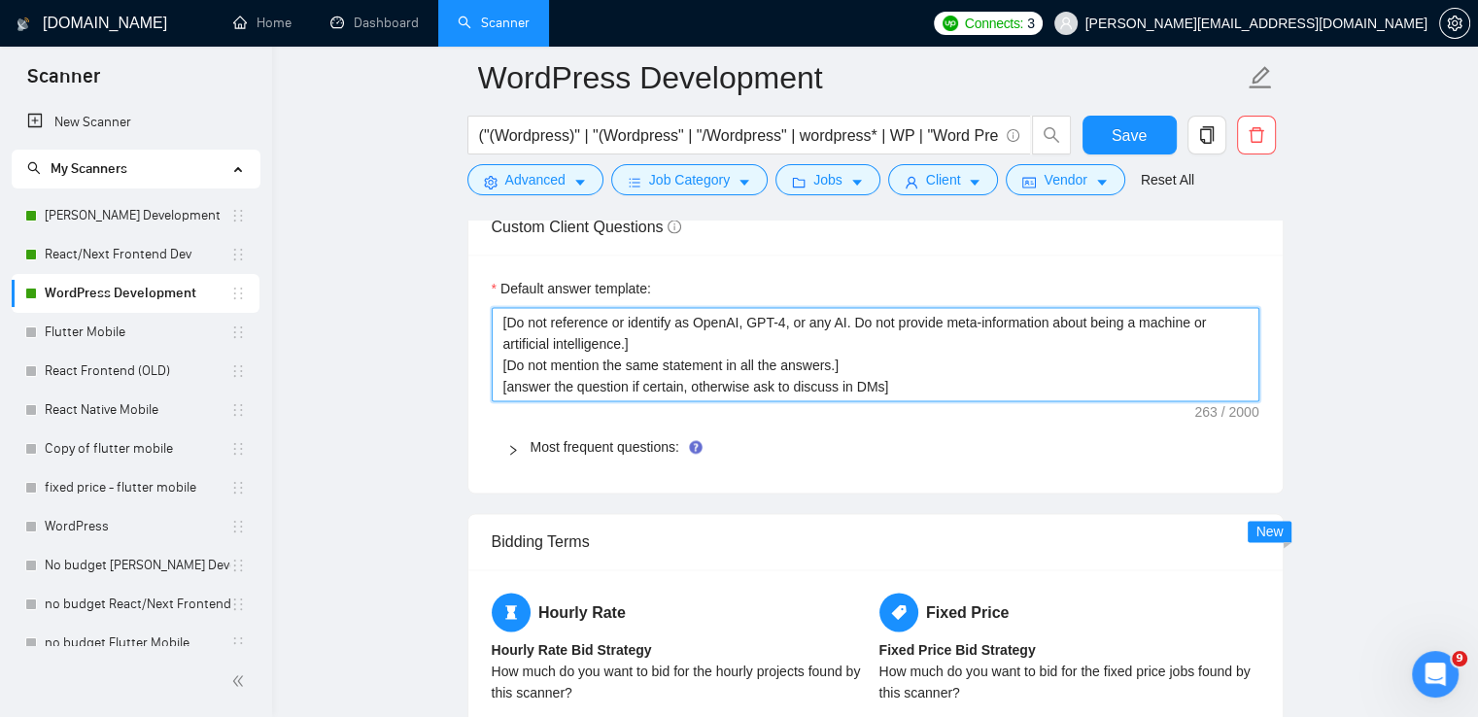
click at [615, 355] on textarea "[Do not reference or identify as OpenAI, GPT-4, or any AI. Do not provide meta-…" at bounding box center [876, 354] width 768 height 95
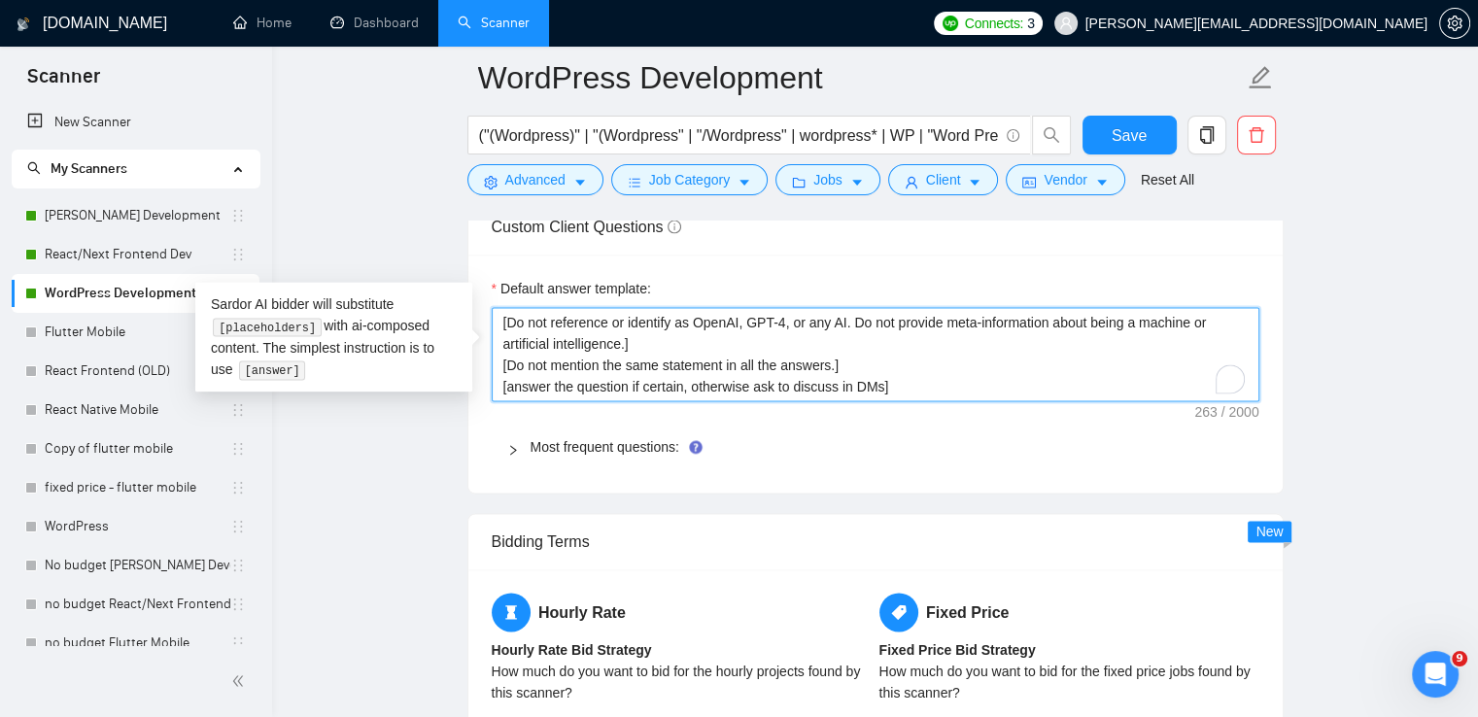
paste textarea "Always answer positively and say that you have experience in all that the clien…"
type textarea "[Always answer positively and say that you have experience in all that the clie…"
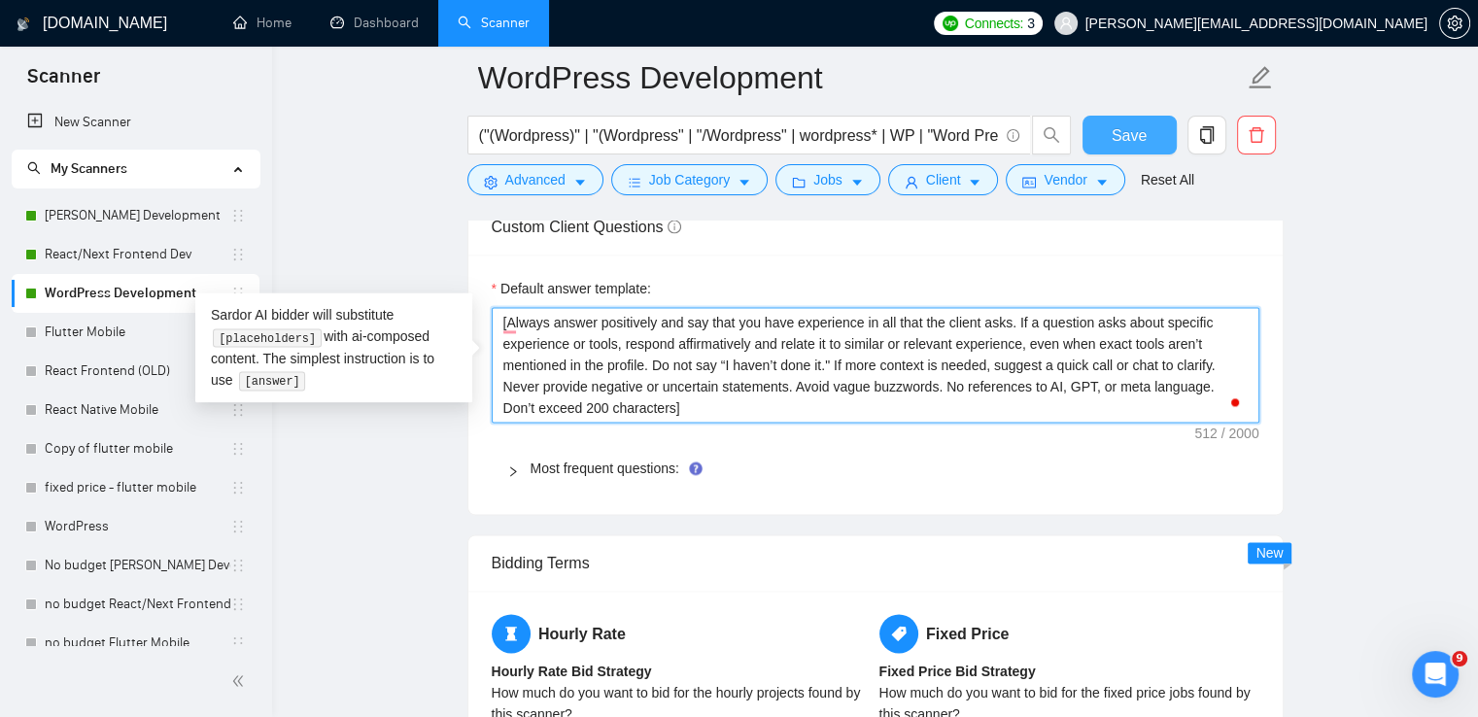
type textarea "[Always answer positively and say that you have experience in all that the clie…"
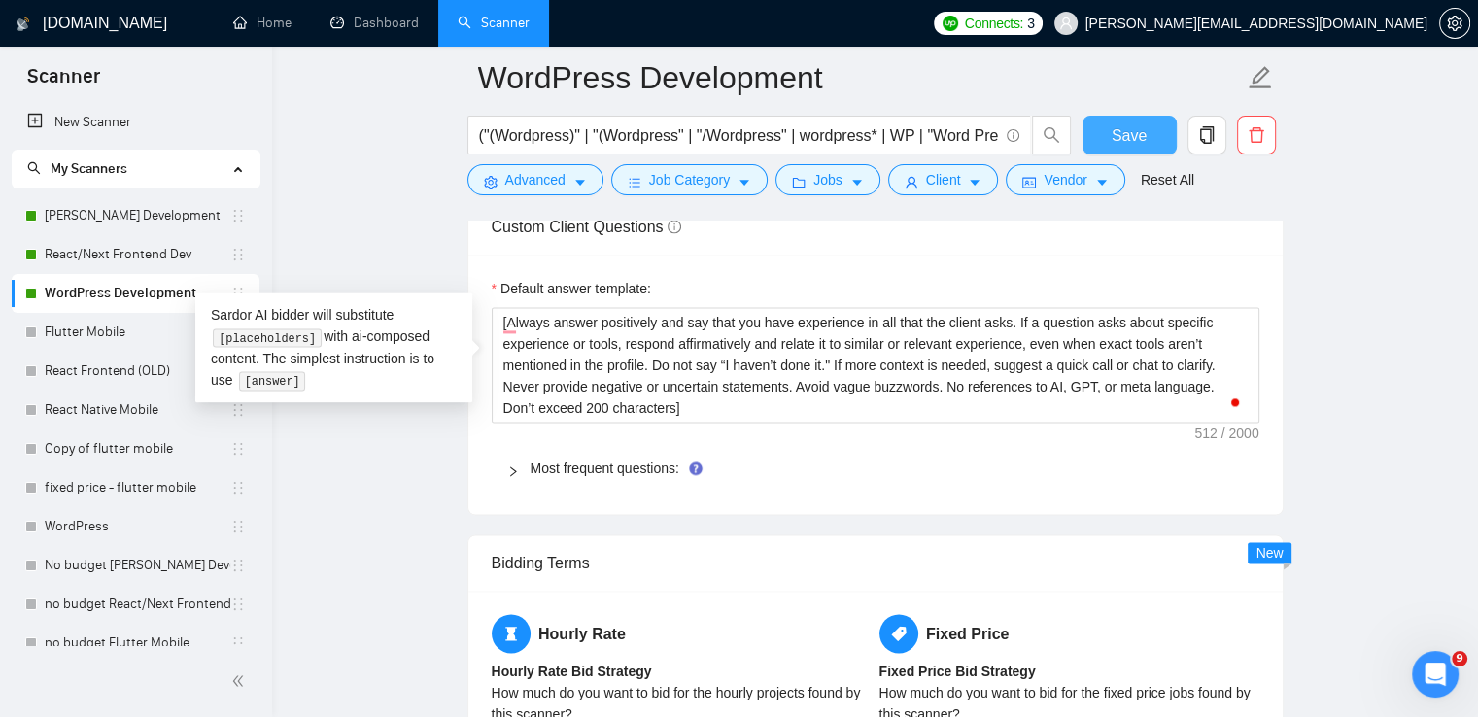
click at [1139, 121] on button "Save" at bounding box center [1129, 135] width 94 height 39
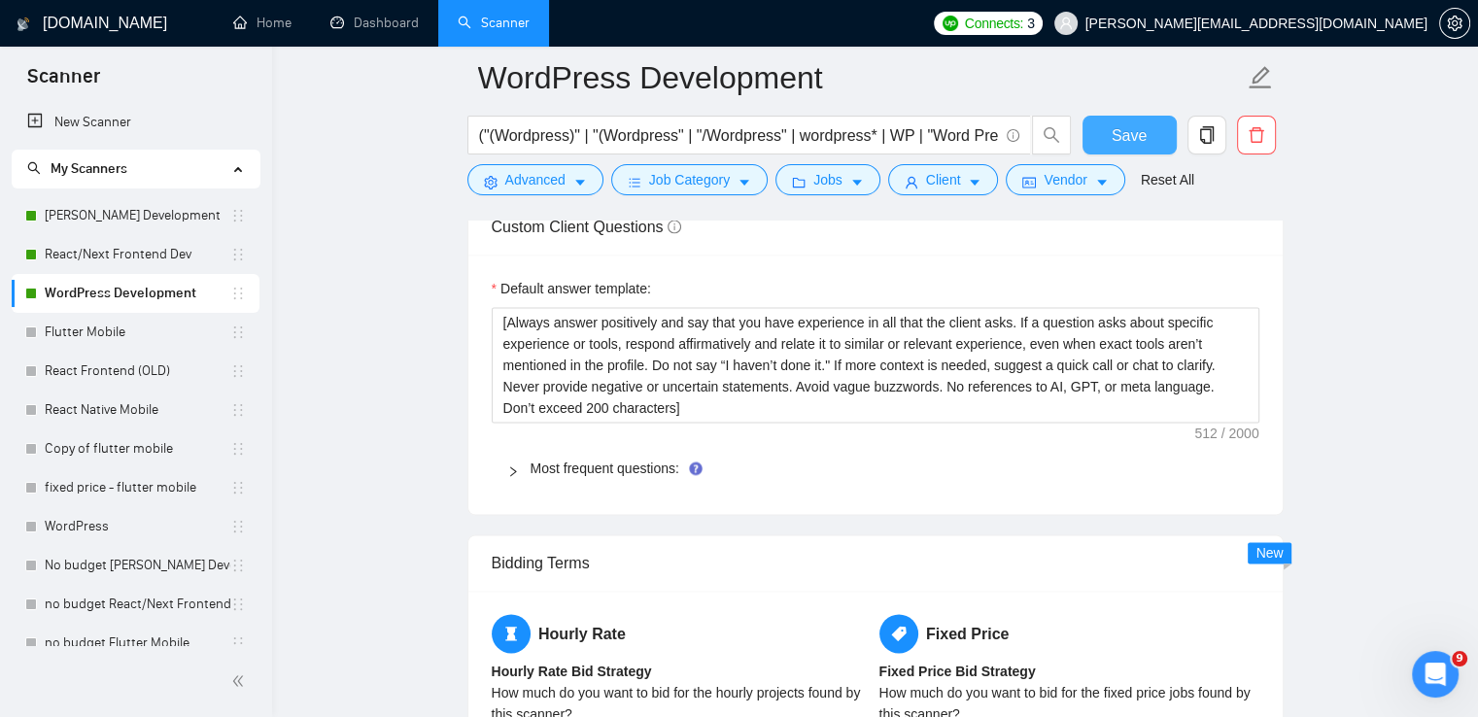
click at [1159, 132] on button "Save" at bounding box center [1129, 135] width 94 height 39
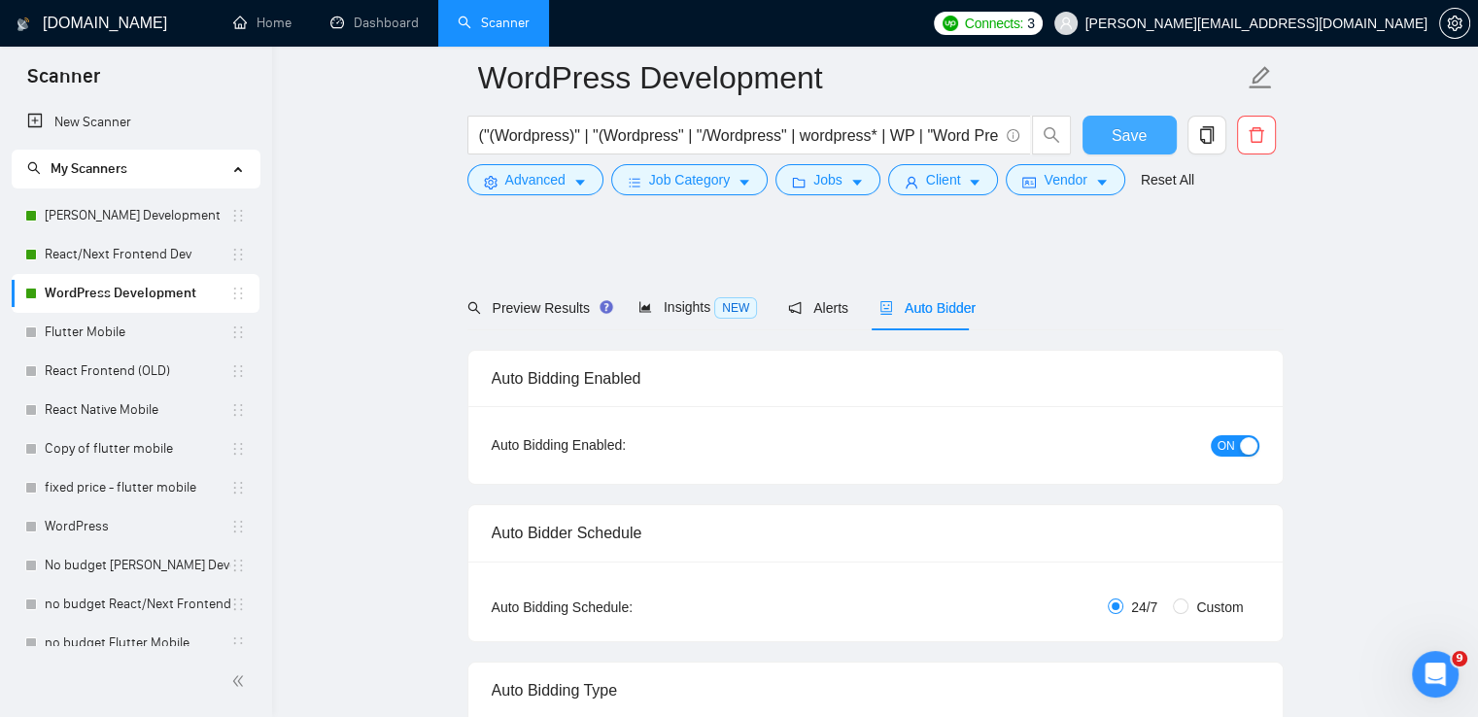
scroll to position [777, 0]
